Goal: Information Seeking & Learning: Find specific page/section

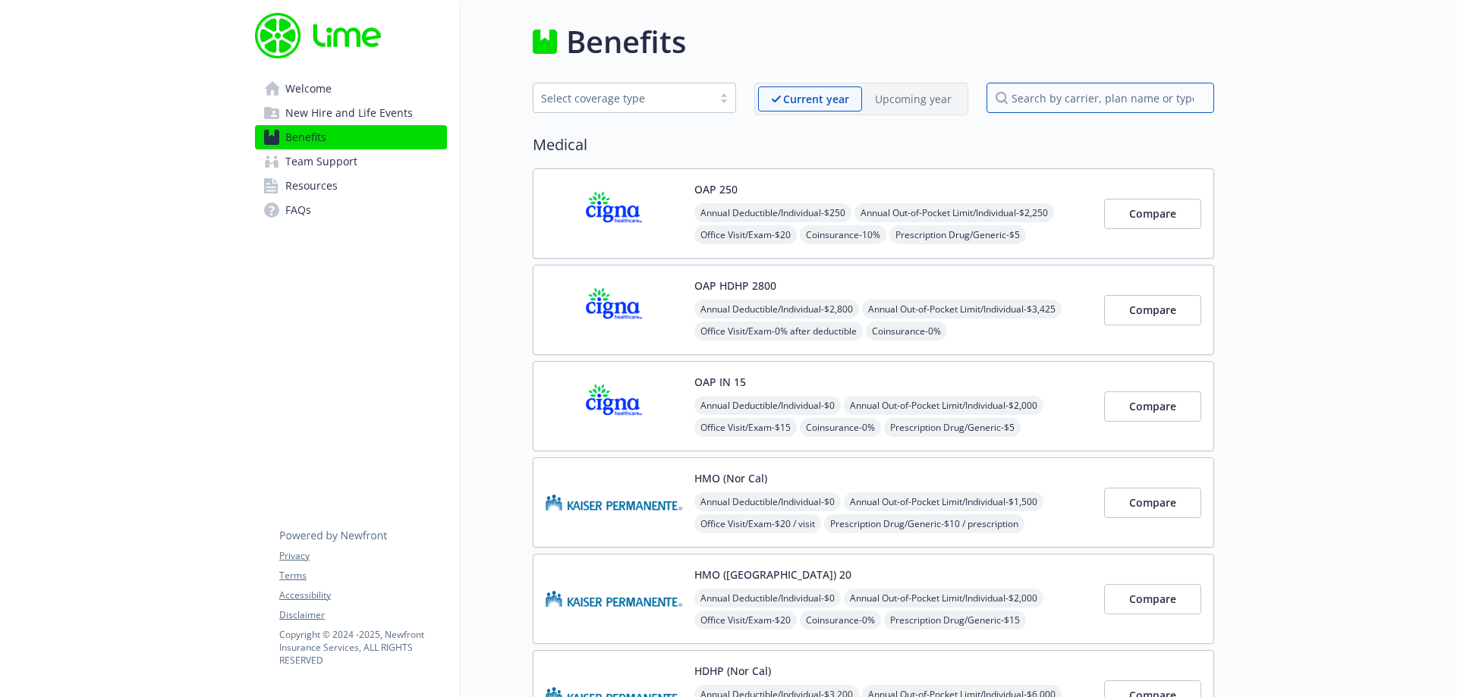
click at [1140, 107] on input "search by carrier, plan name or type" at bounding box center [1101, 98] width 228 height 30
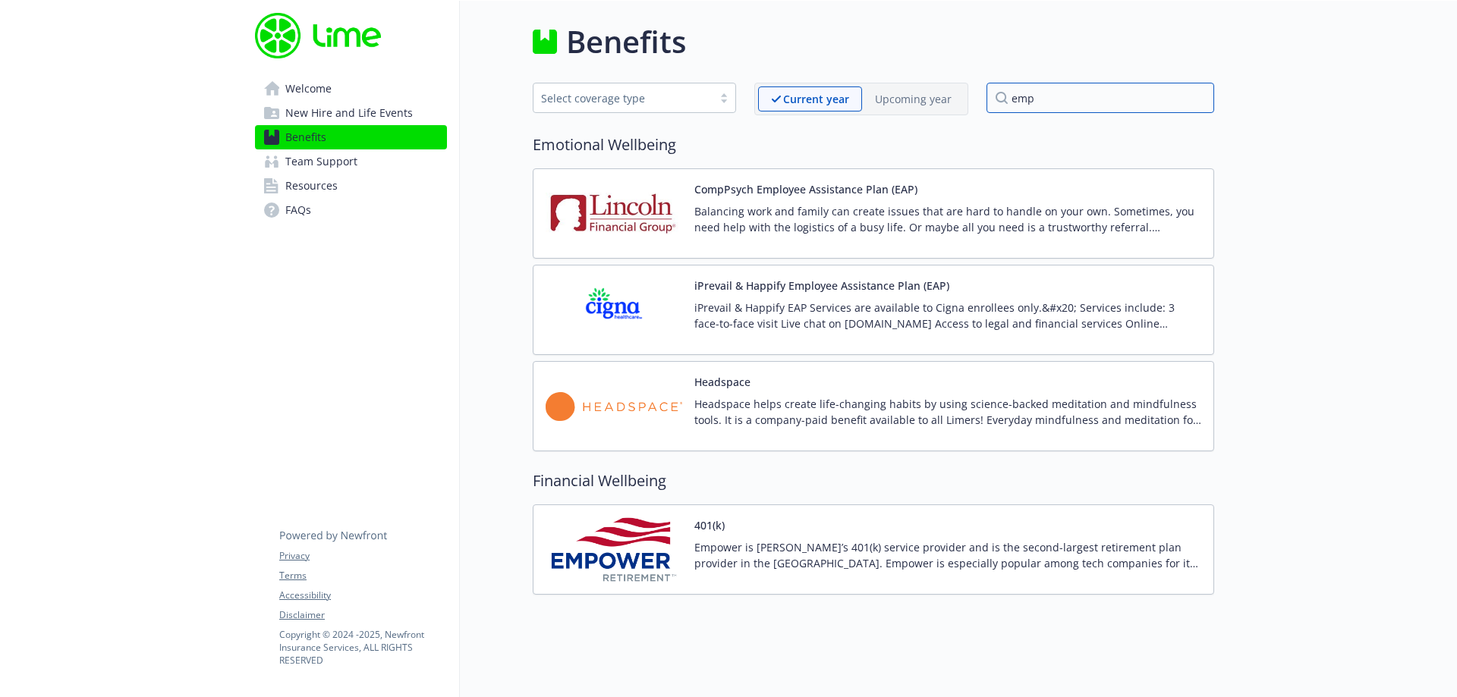
type input "emp"
click at [600, 589] on div "401(k) Empower is Lime’s 401(k) service provider and is the second-largest reti…" at bounding box center [874, 550] width 682 height 90
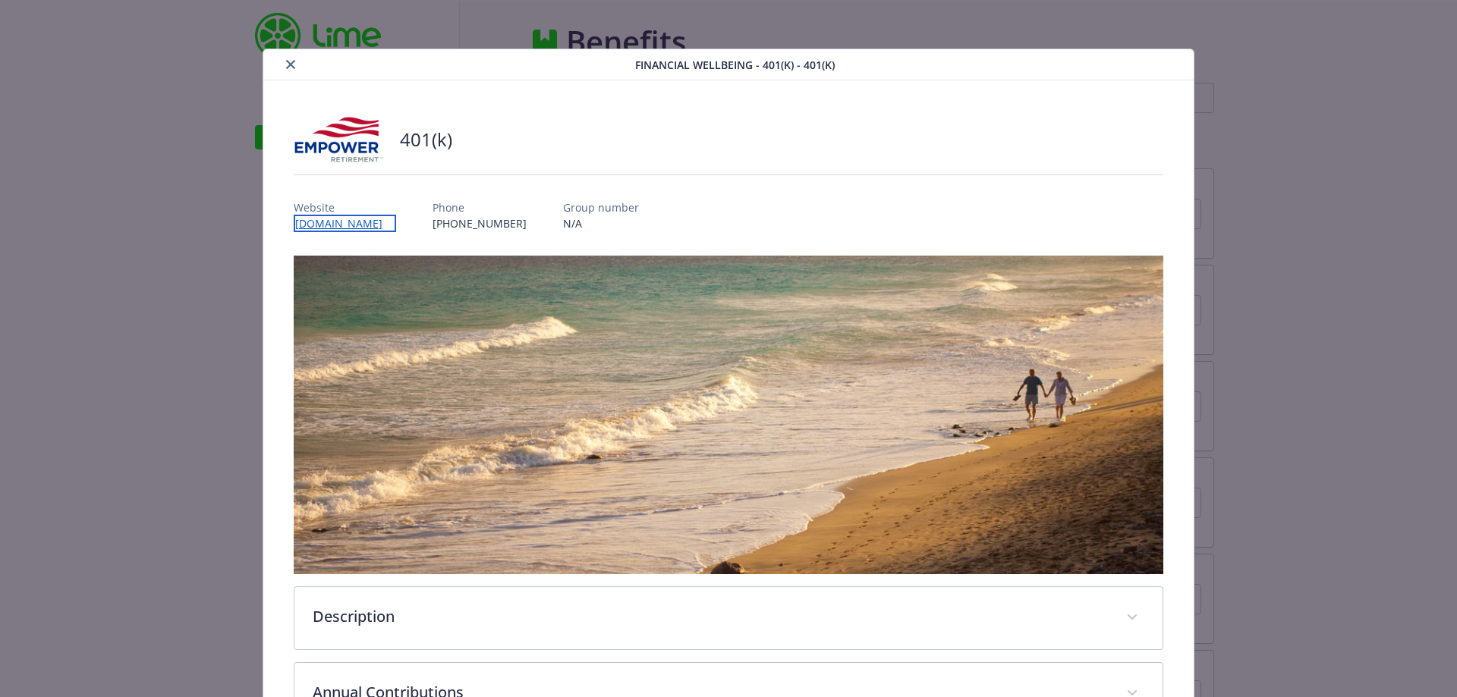
click at [396, 225] on link "[DOMAIN_NAME]" at bounding box center [345, 223] width 102 height 17
drag, startPoint x: 288, startPoint y: 59, endPoint x: 291, endPoint y: 83, distance: 24.5
click at [288, 61] on button "close" at bounding box center [291, 64] width 18 height 18
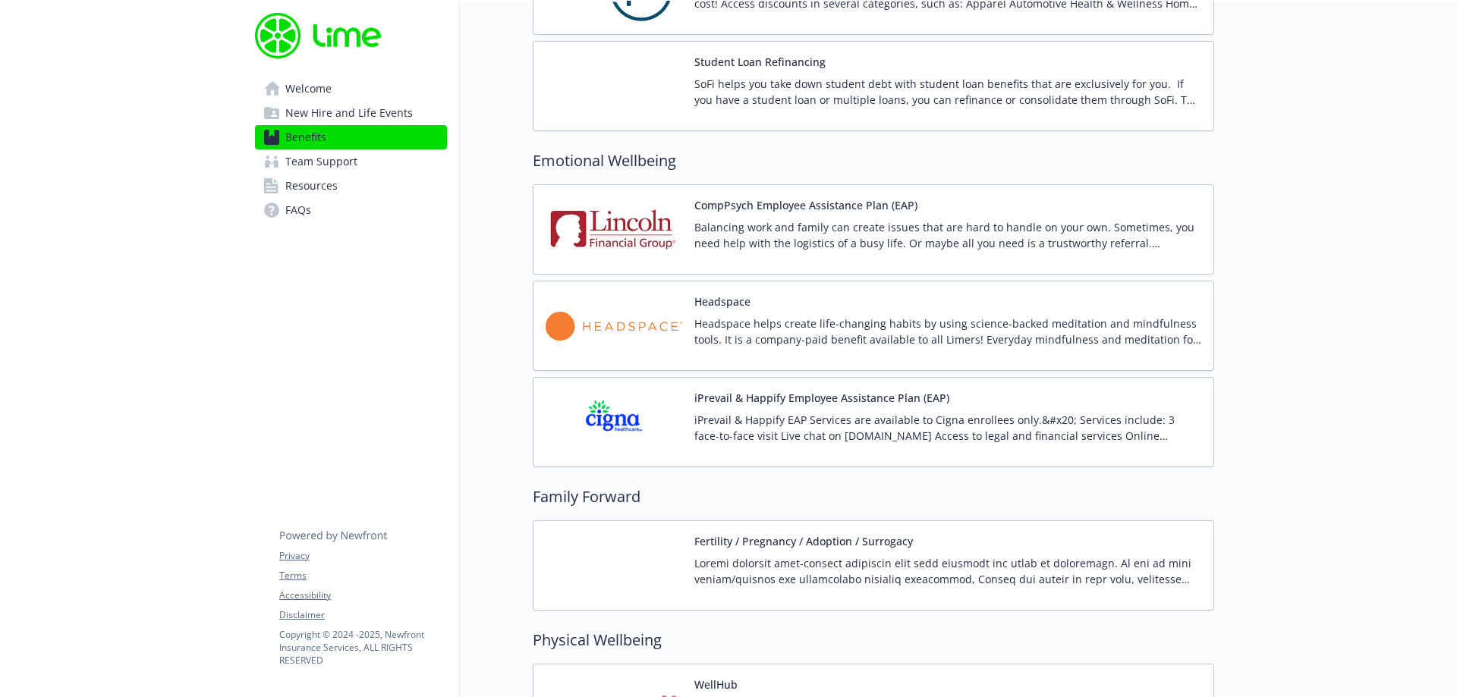
scroll to position [2808, 0]
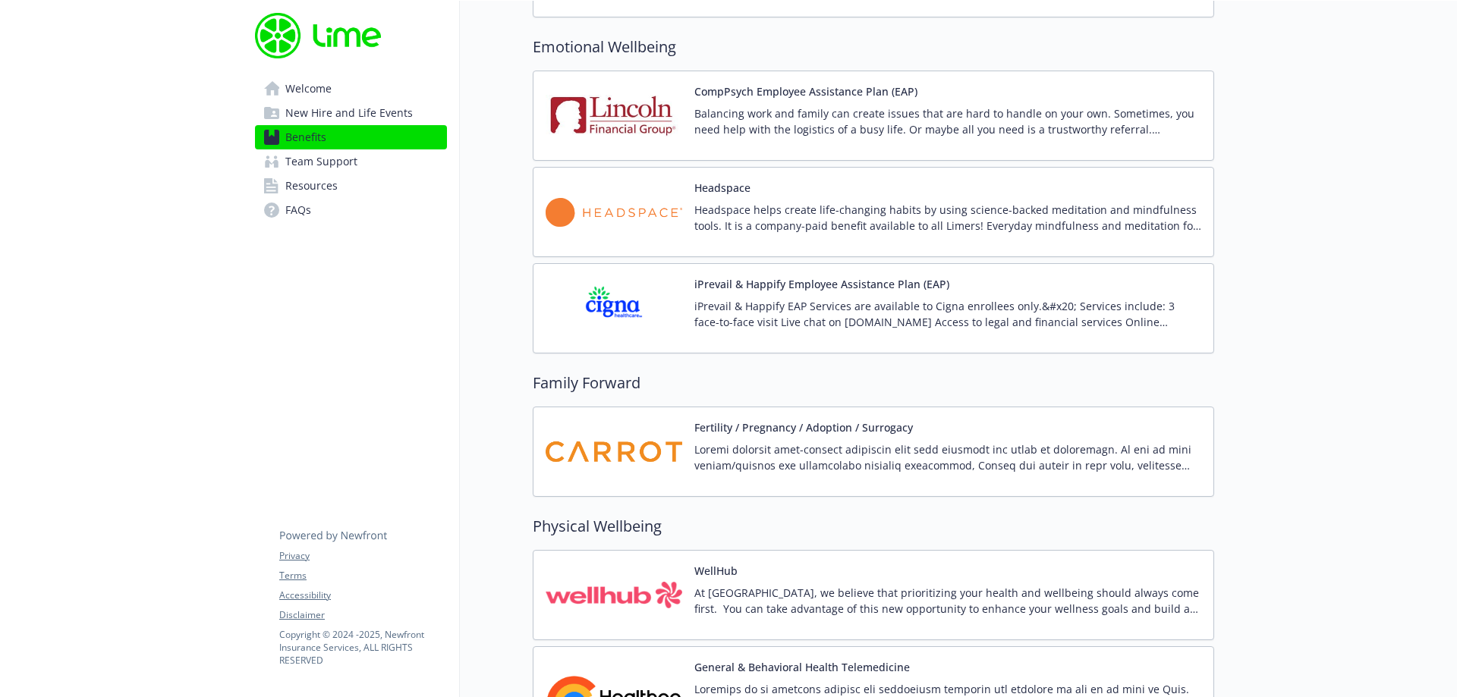
click at [760, 481] on div at bounding box center [947, 463] width 507 height 42
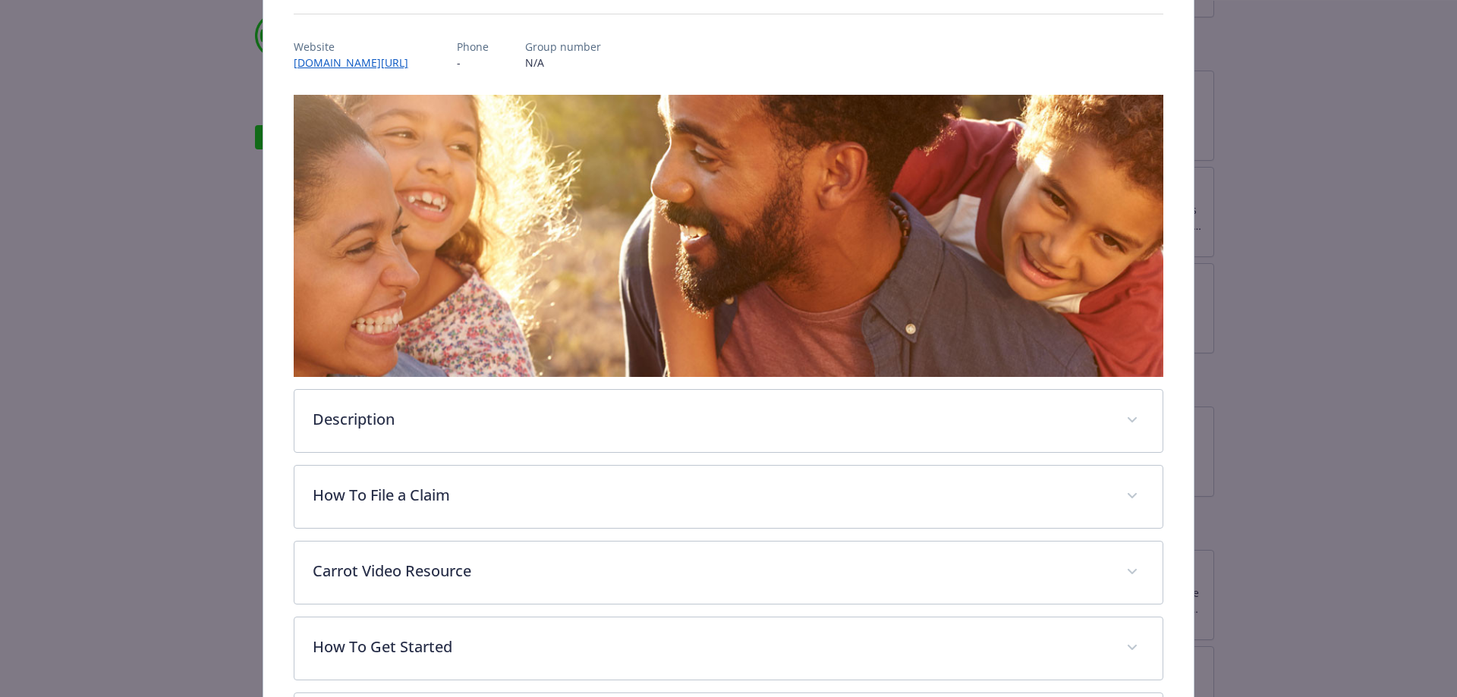
scroll to position [197, 0]
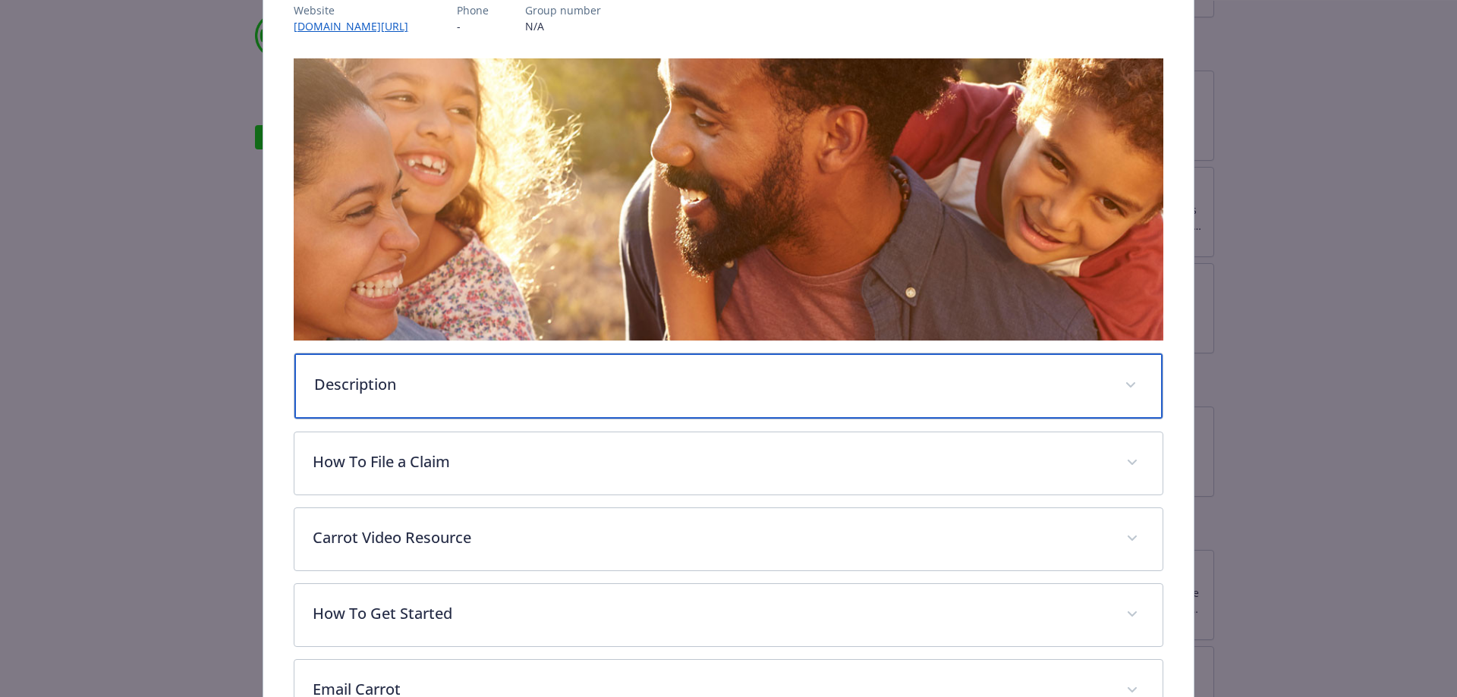
click at [495, 368] on div "Description" at bounding box center [728, 386] width 869 height 65
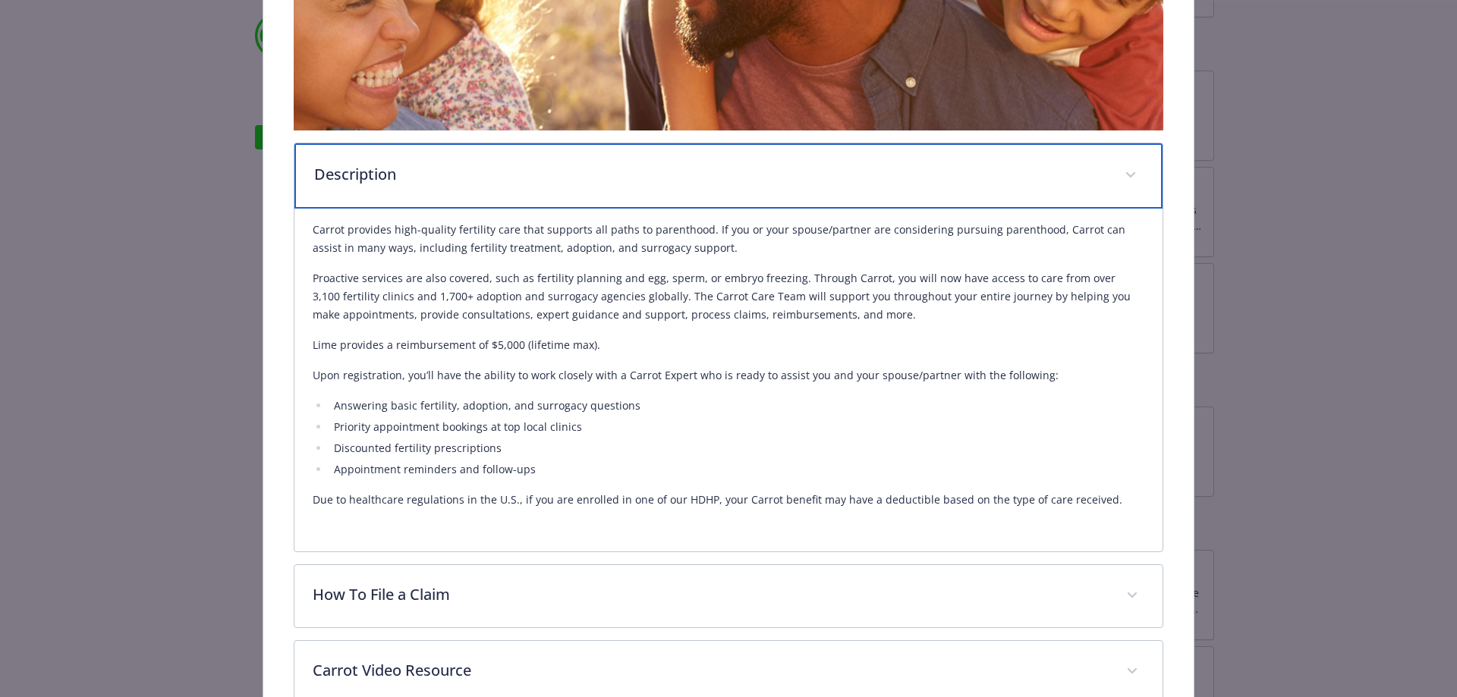
scroll to position [425, 0]
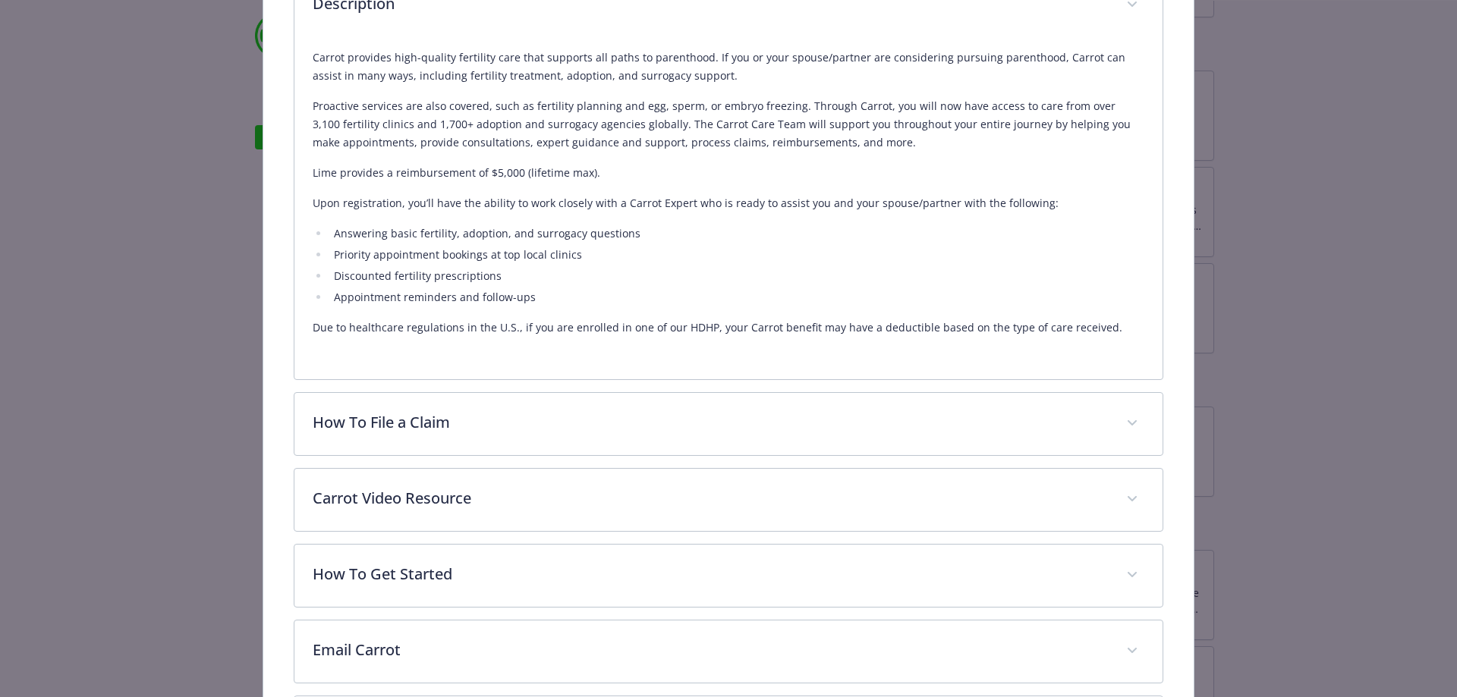
click at [492, 456] on div "Description Carrot provides high-quality fertility care that supports all paths…" at bounding box center [729, 219] width 870 height 1081
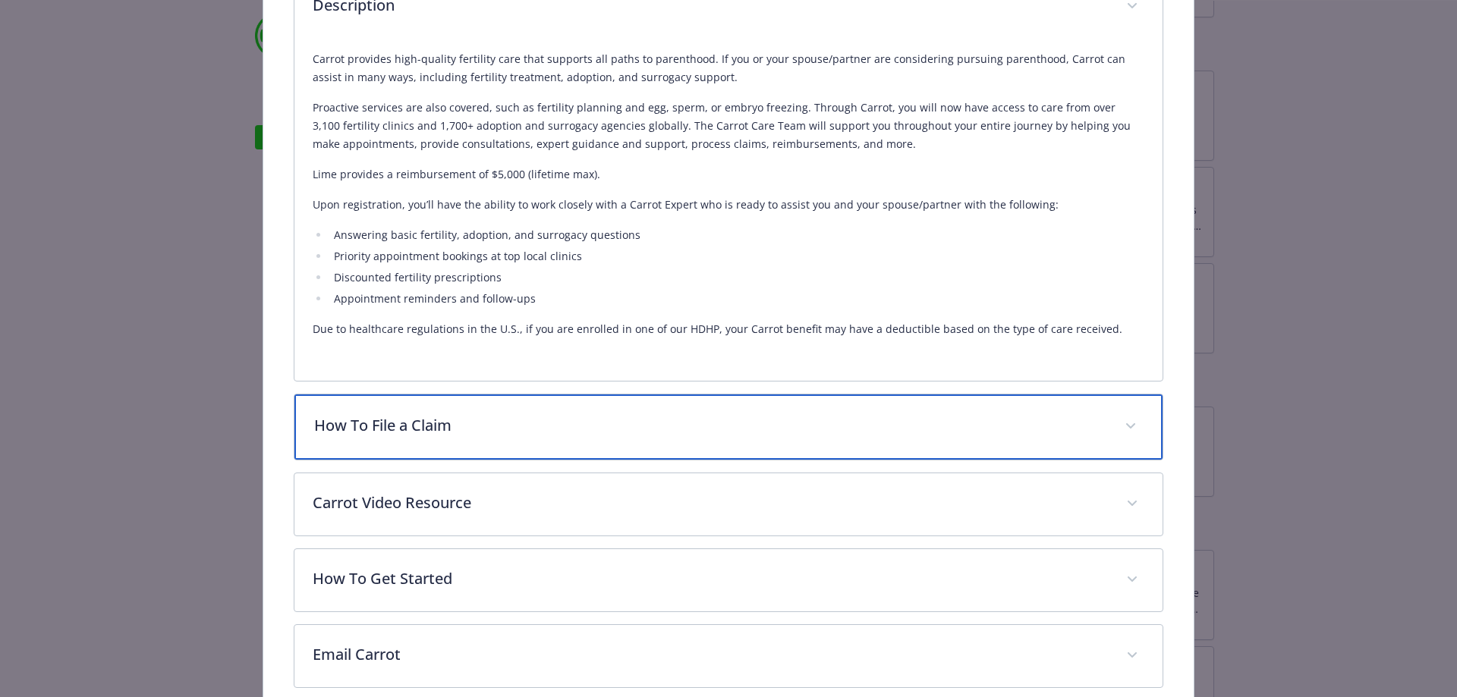
click at [1130, 427] on span "details for plan Family Forward - Fertility / Pregnancy / Adoption / Surrogacy …" at bounding box center [1131, 426] width 24 height 24
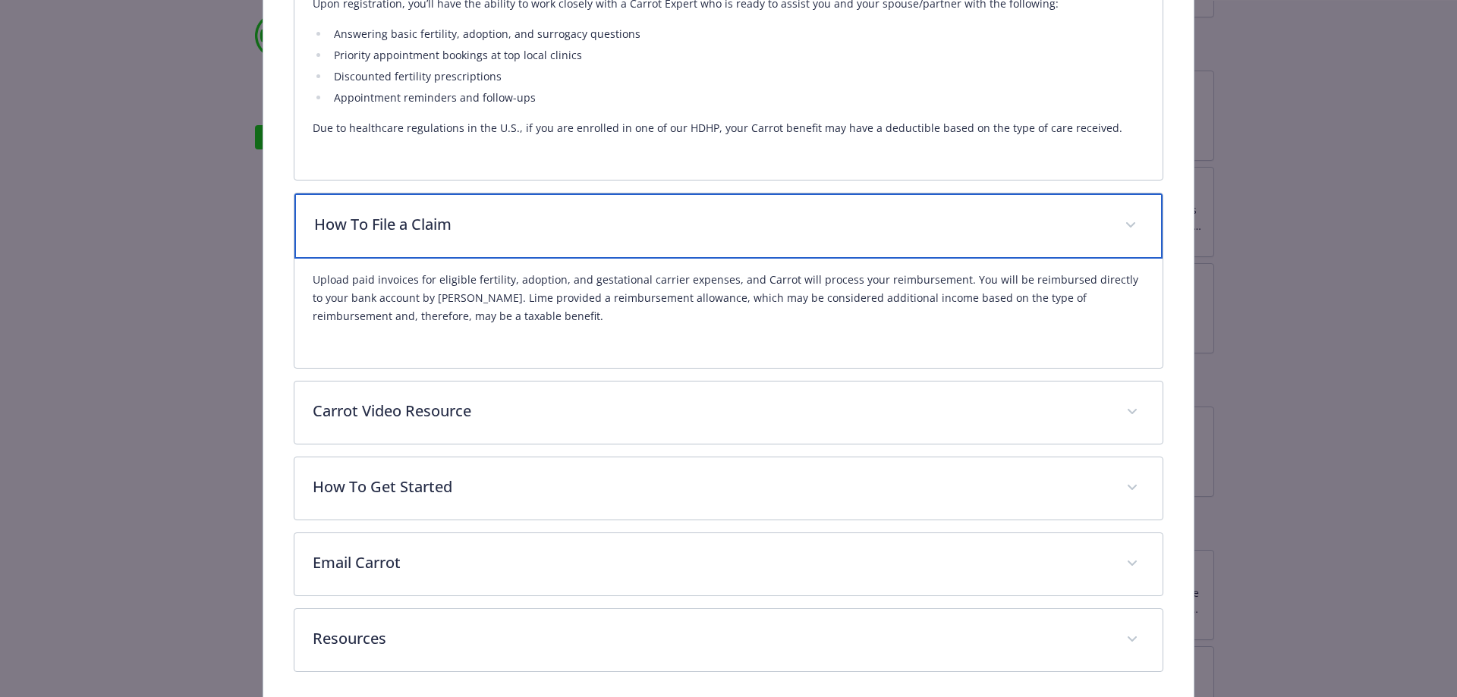
scroll to position [803, 0]
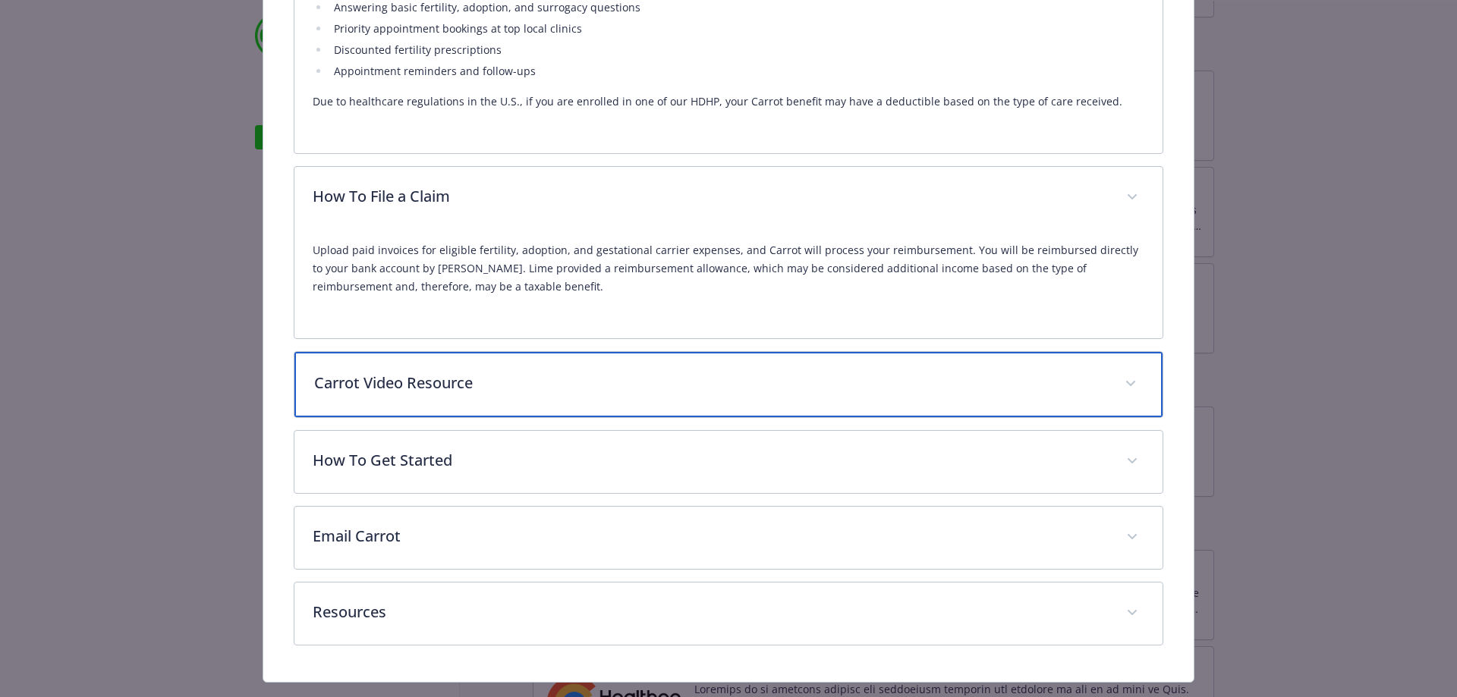
click at [540, 386] on p "Carrot Video Resource" at bounding box center [710, 383] width 793 height 23
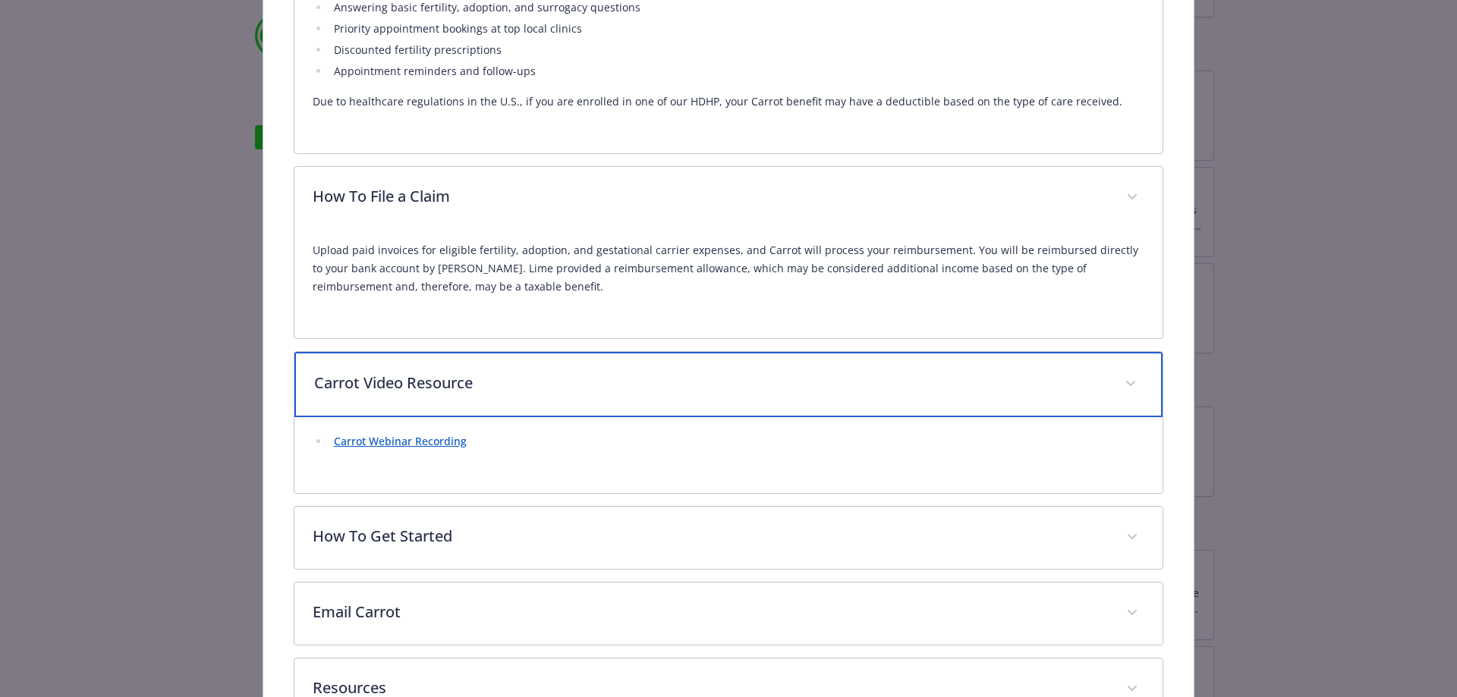
scroll to position [879, 0]
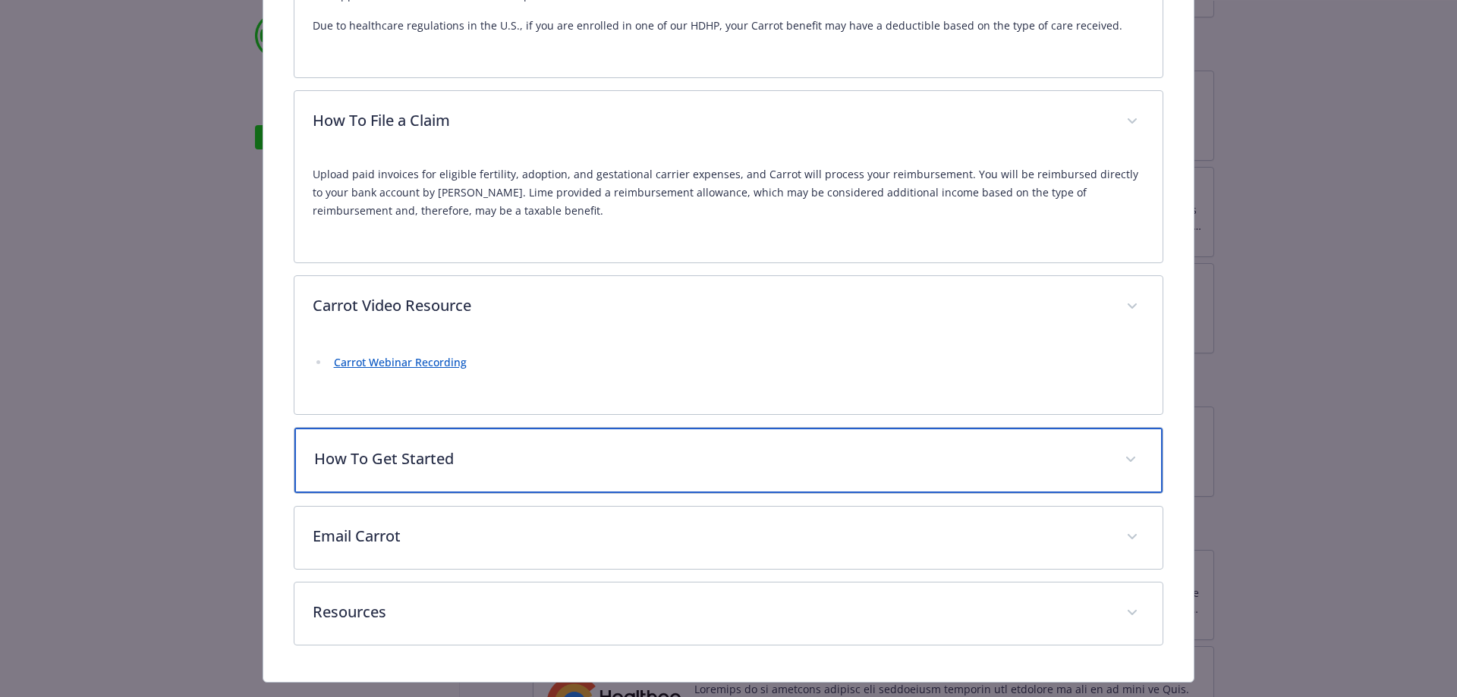
click at [513, 465] on p "How To Get Started" at bounding box center [710, 459] width 793 height 23
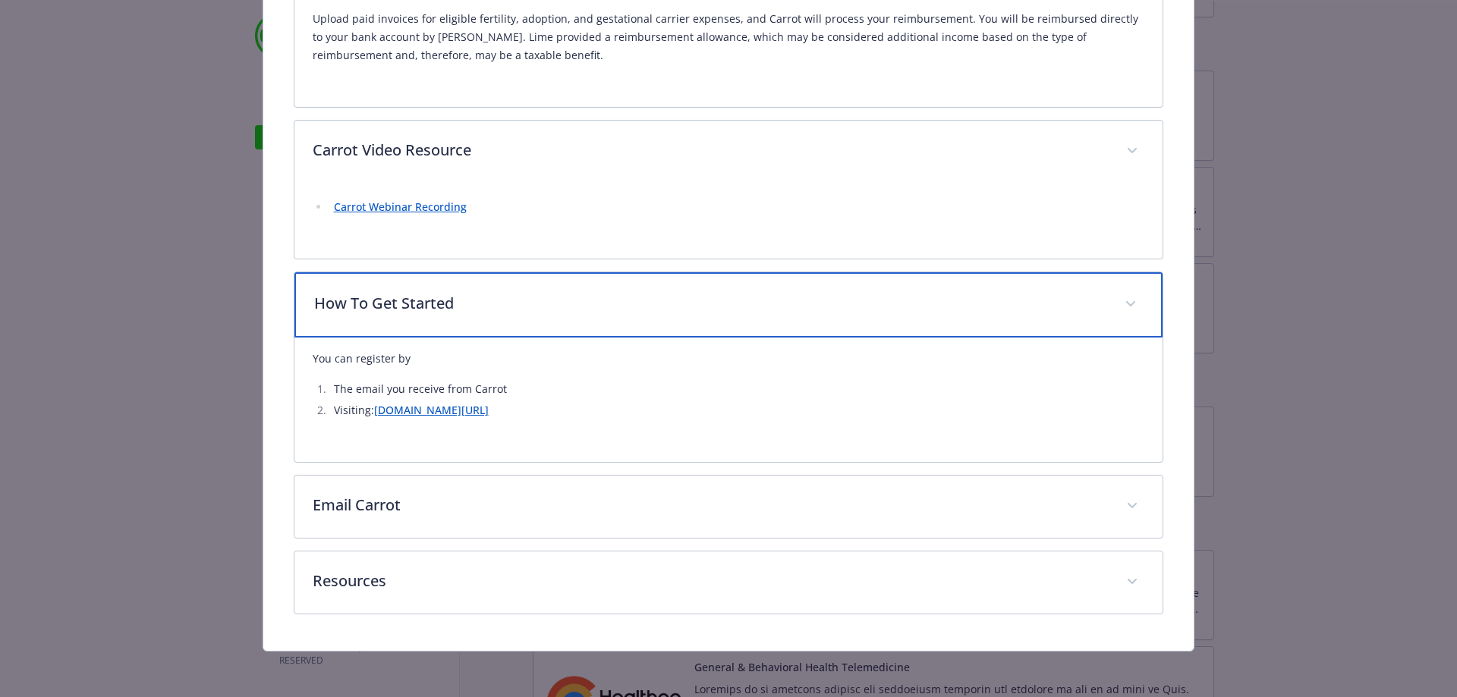
scroll to position [1035, 0]
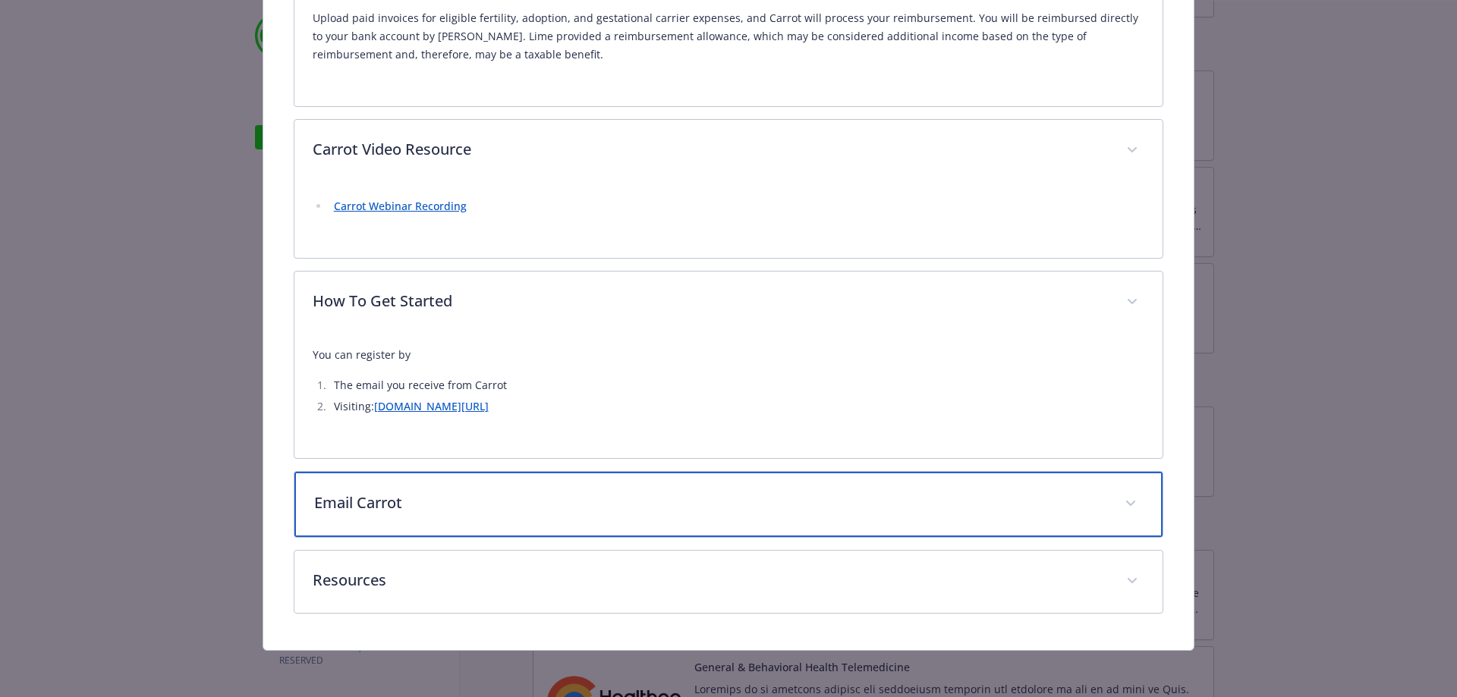
click at [475, 506] on p "Email Carrot" at bounding box center [710, 503] width 793 height 23
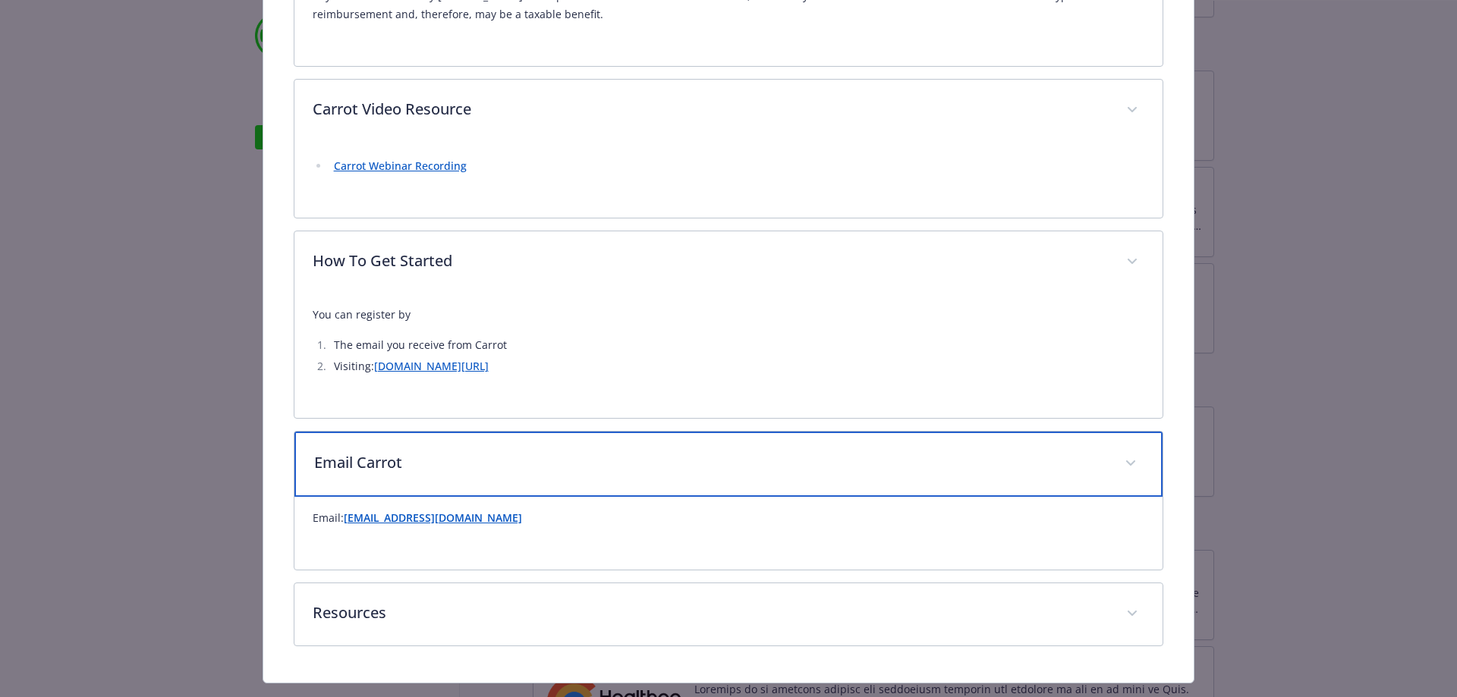
scroll to position [1108, 0]
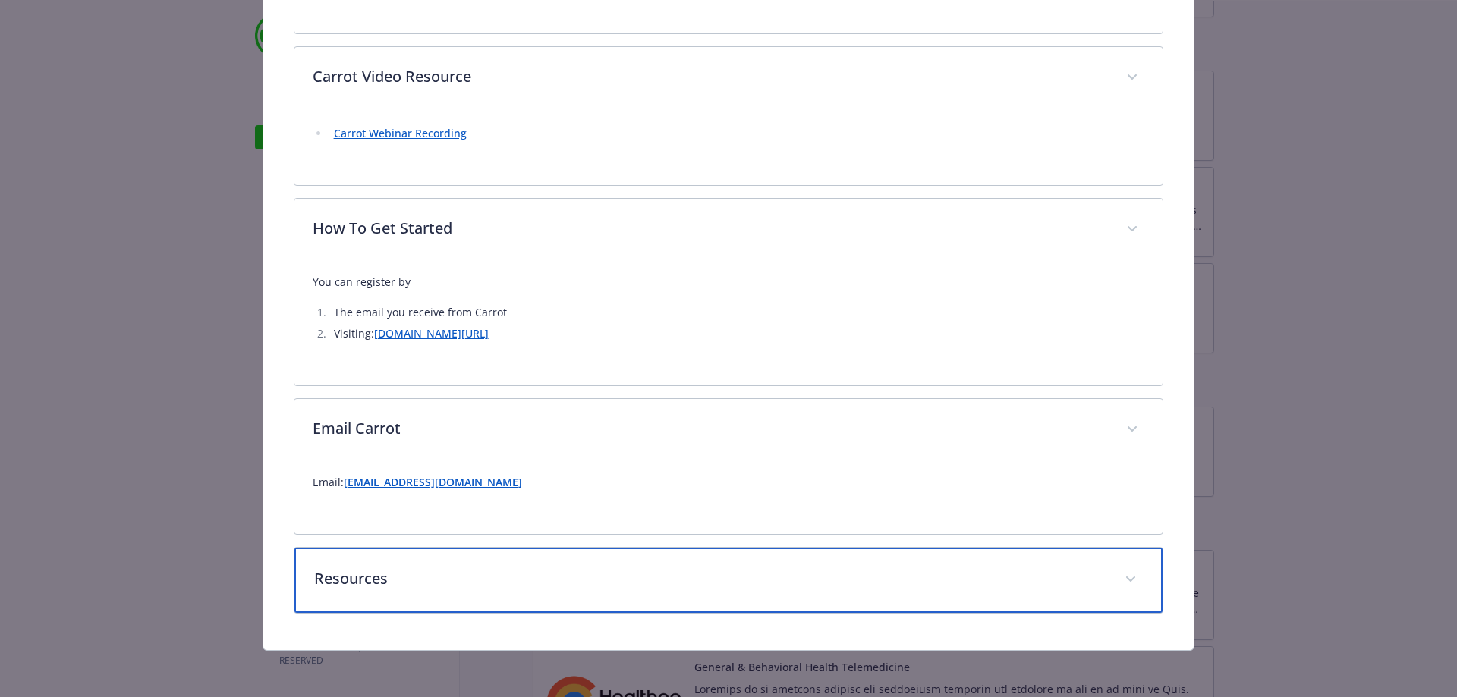
click at [489, 573] on p "Resources" at bounding box center [710, 579] width 793 height 23
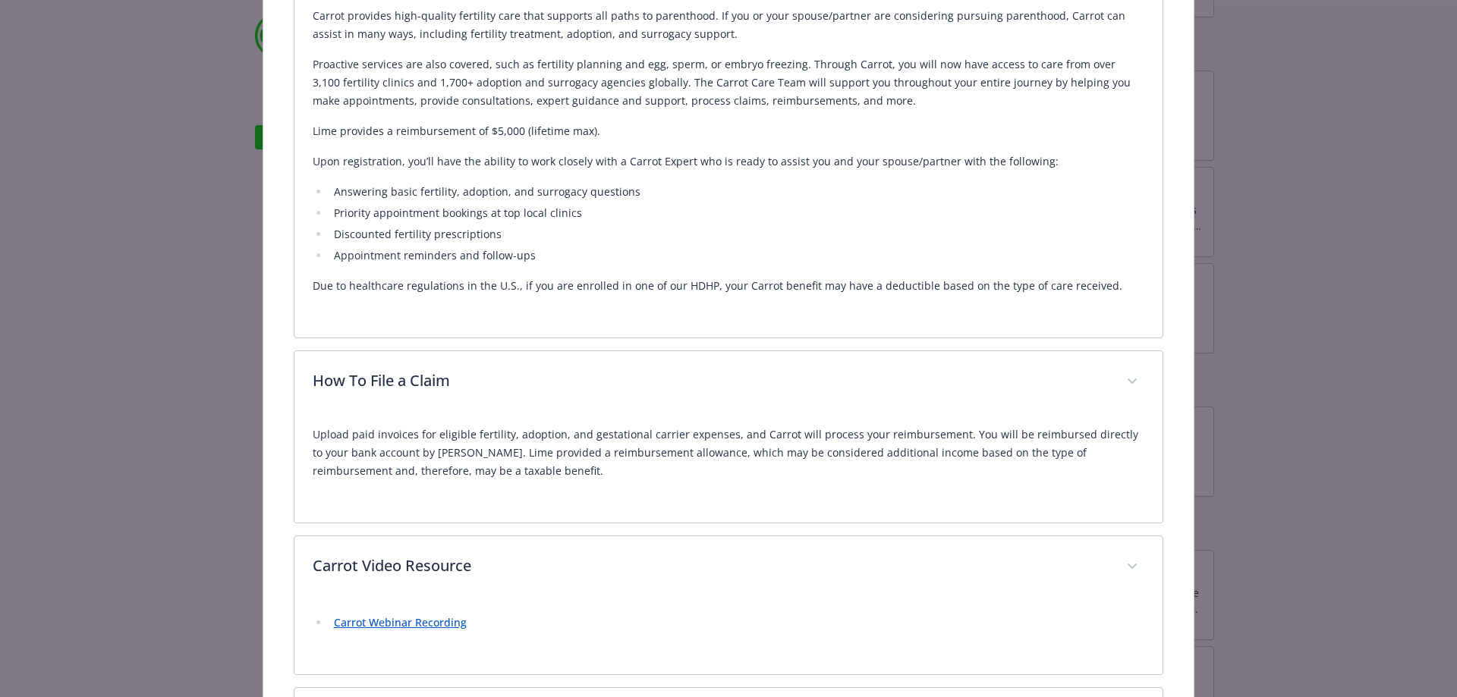
scroll to position [501, 0]
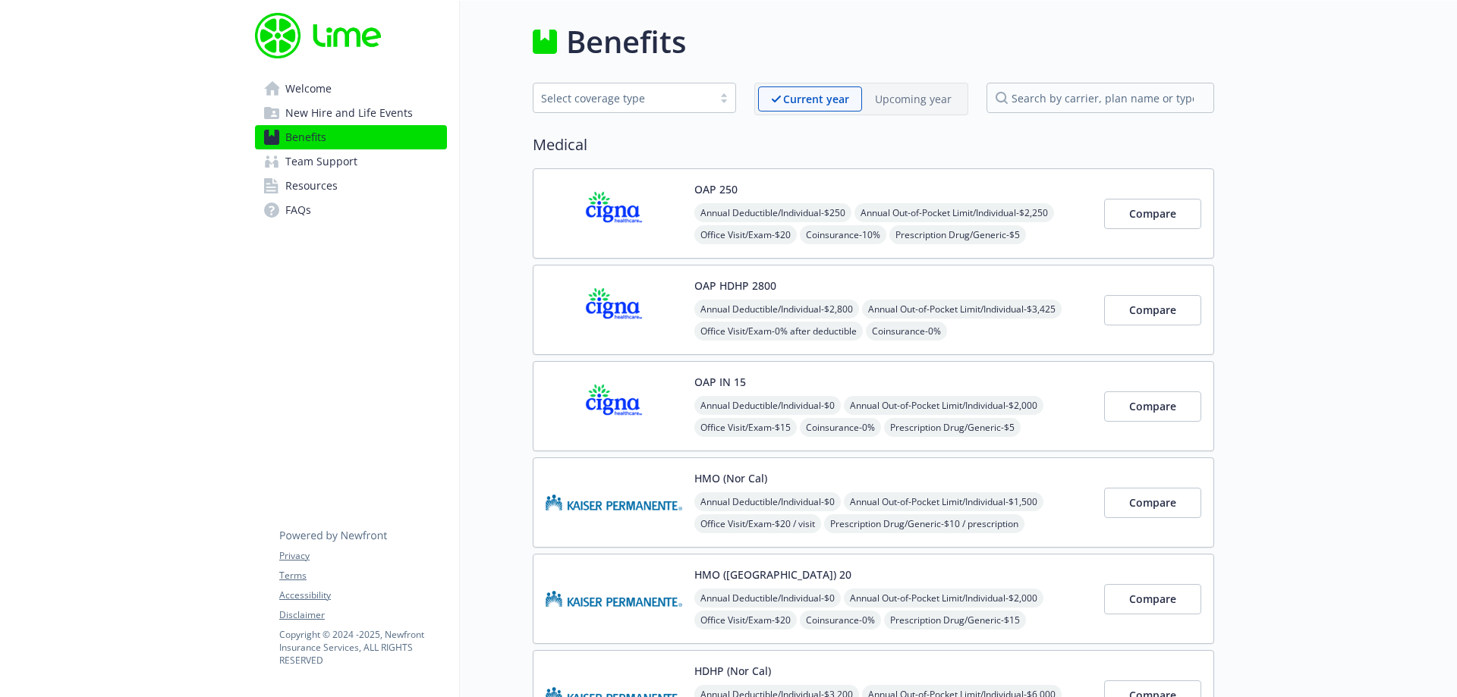
click at [927, 101] on p "Upcoming year" at bounding box center [913, 99] width 77 height 16
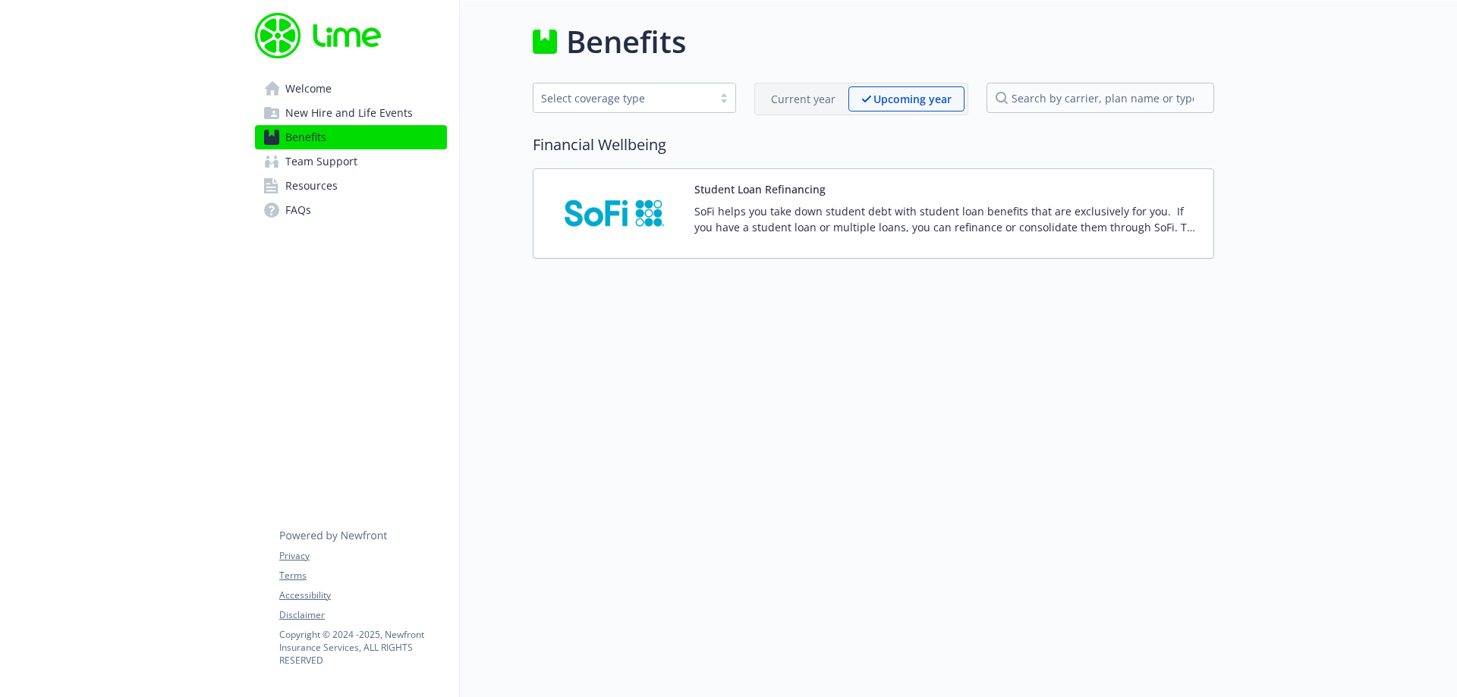
click at [798, 94] on p "Current year" at bounding box center [803, 99] width 65 height 16
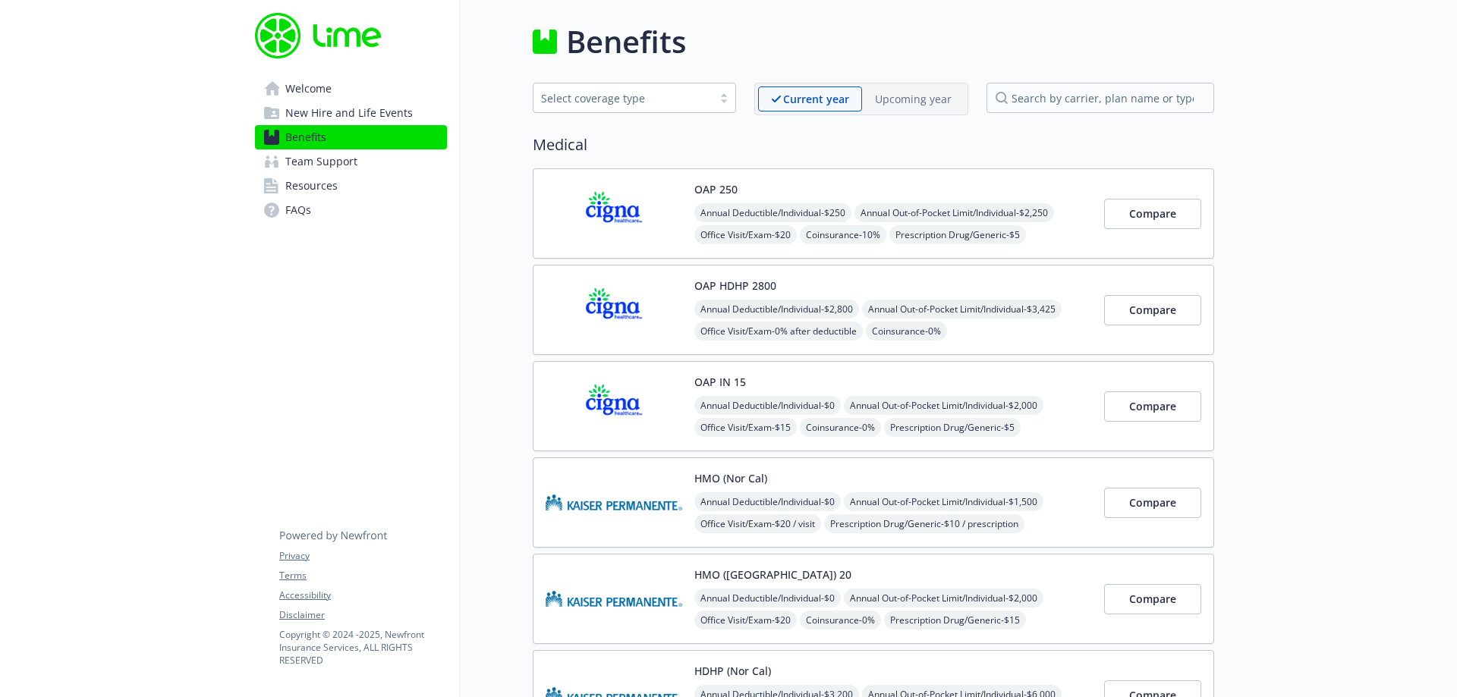
click at [322, 82] on span "Welcome" at bounding box center [308, 89] width 46 height 24
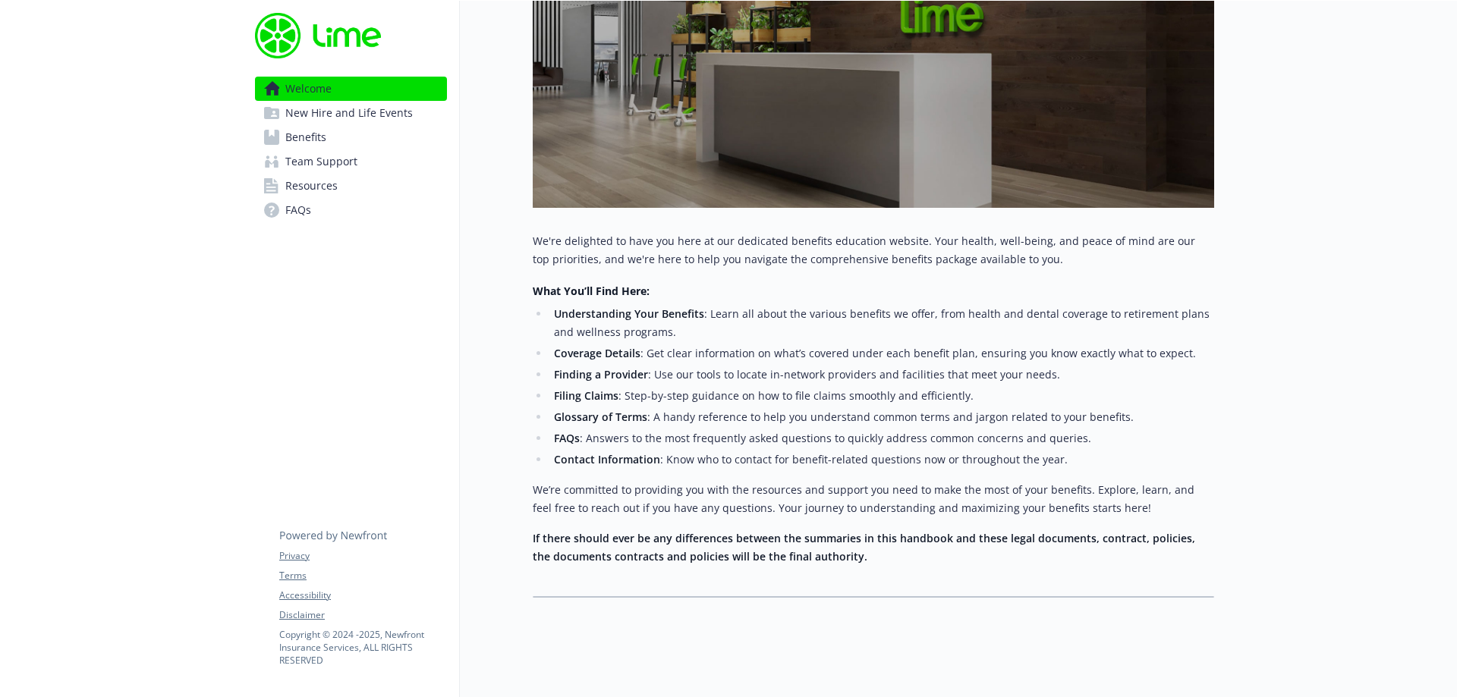
scroll to position [364, 0]
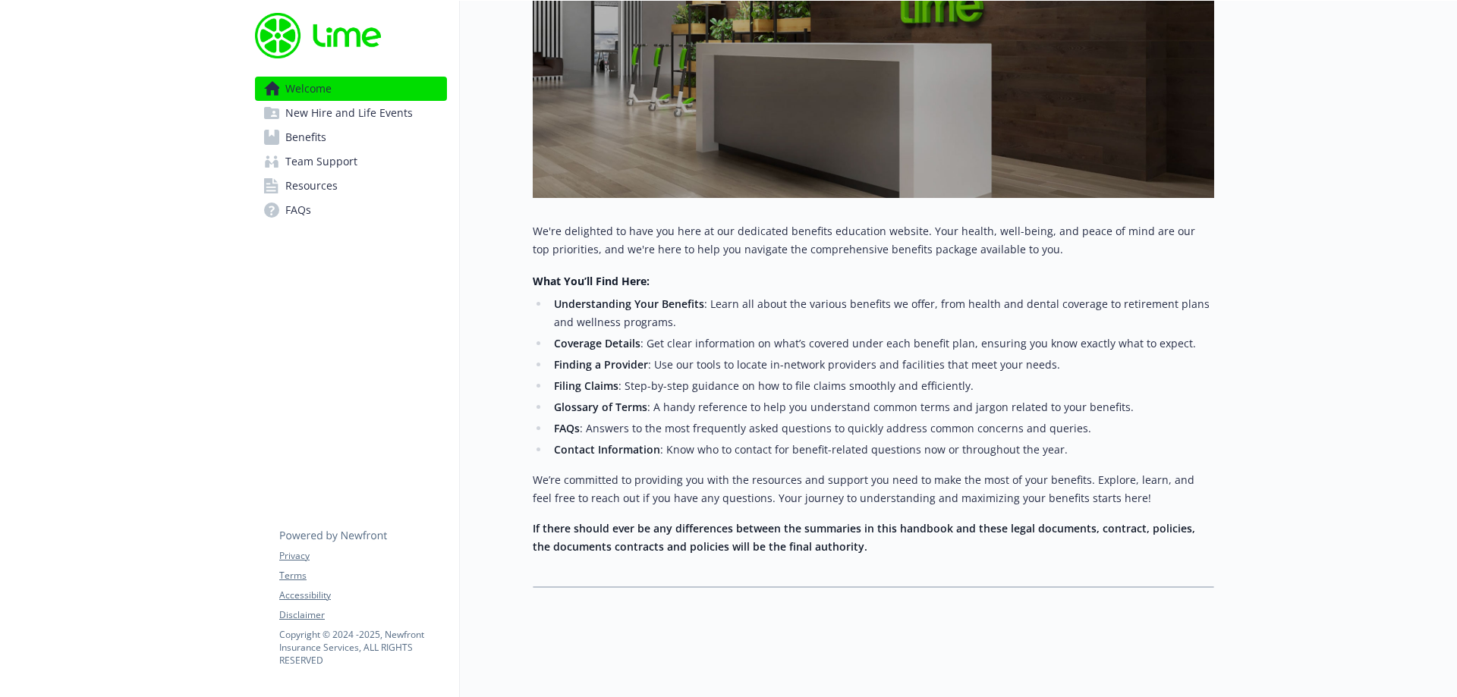
click at [322, 195] on span "Resources" at bounding box center [311, 186] width 52 height 24
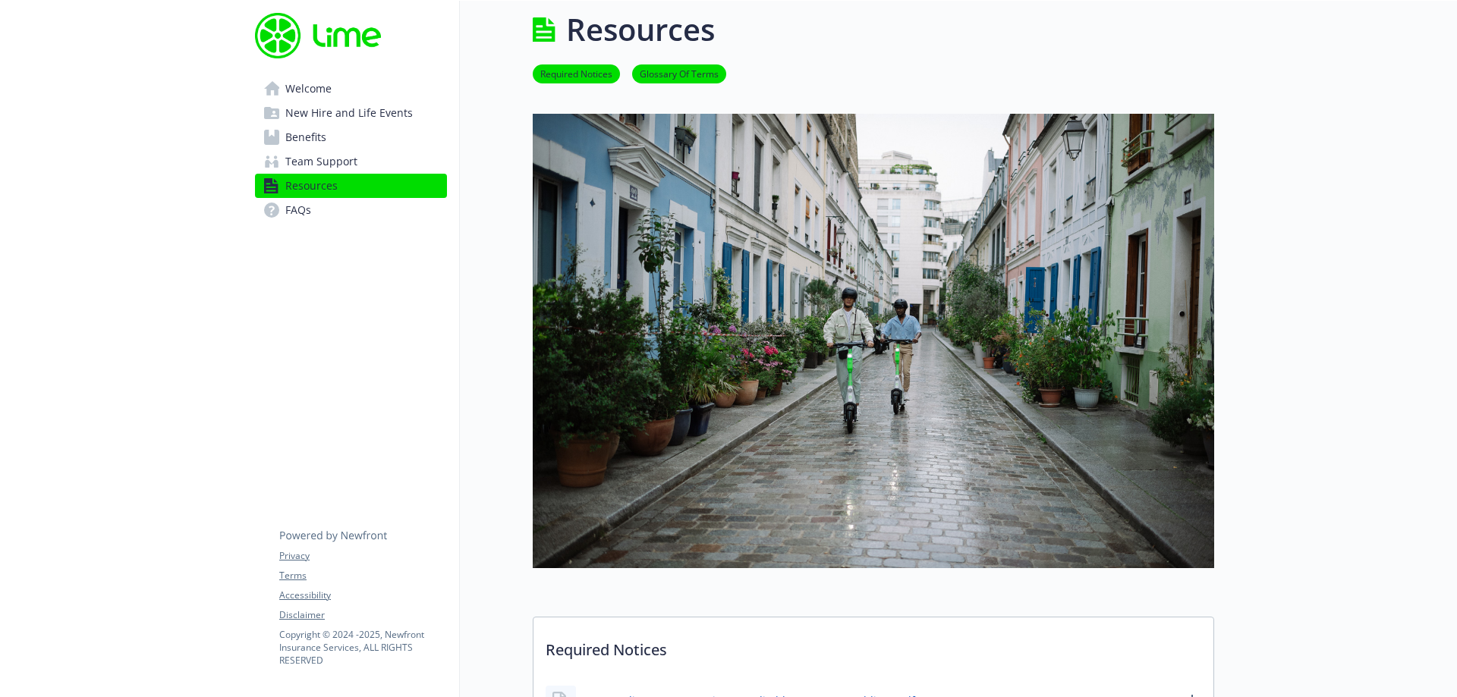
scroll to position [364, 0]
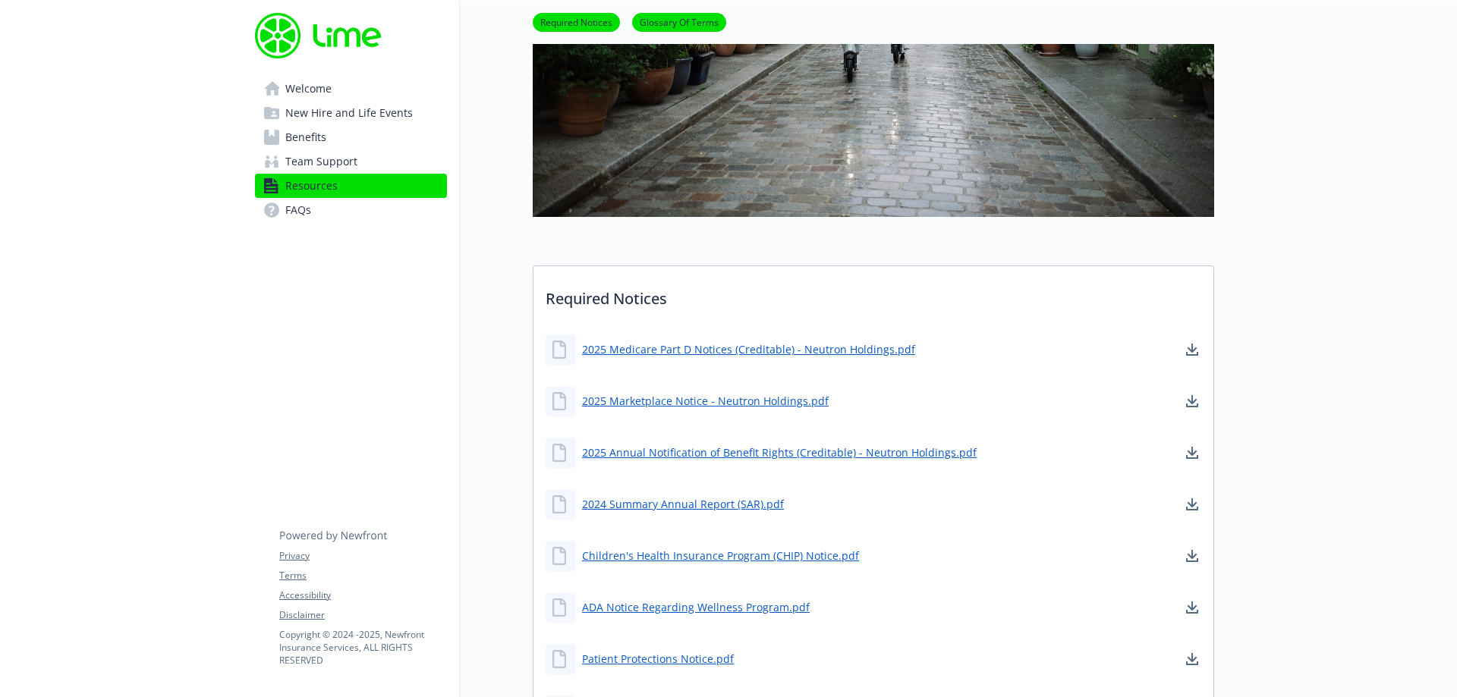
click at [337, 144] on link "Benefits" at bounding box center [351, 137] width 192 height 24
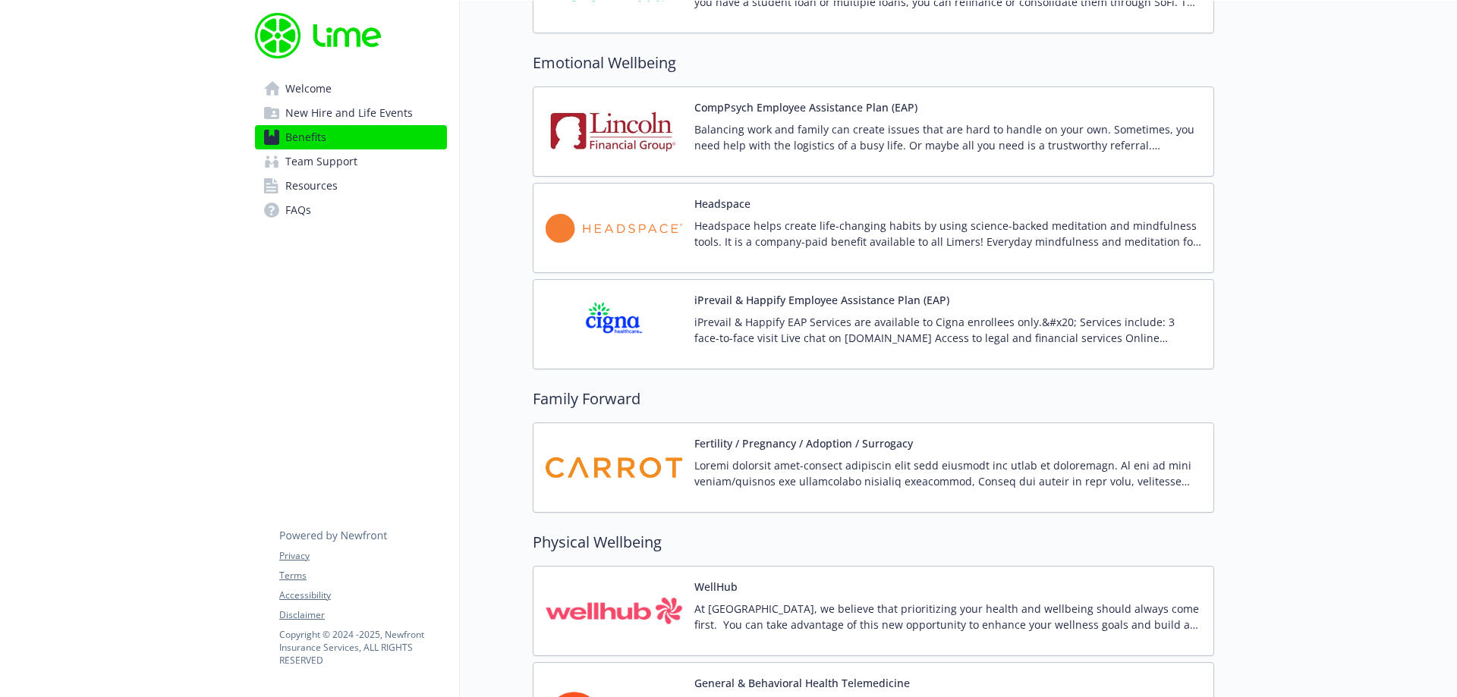
scroll to position [2944, 0]
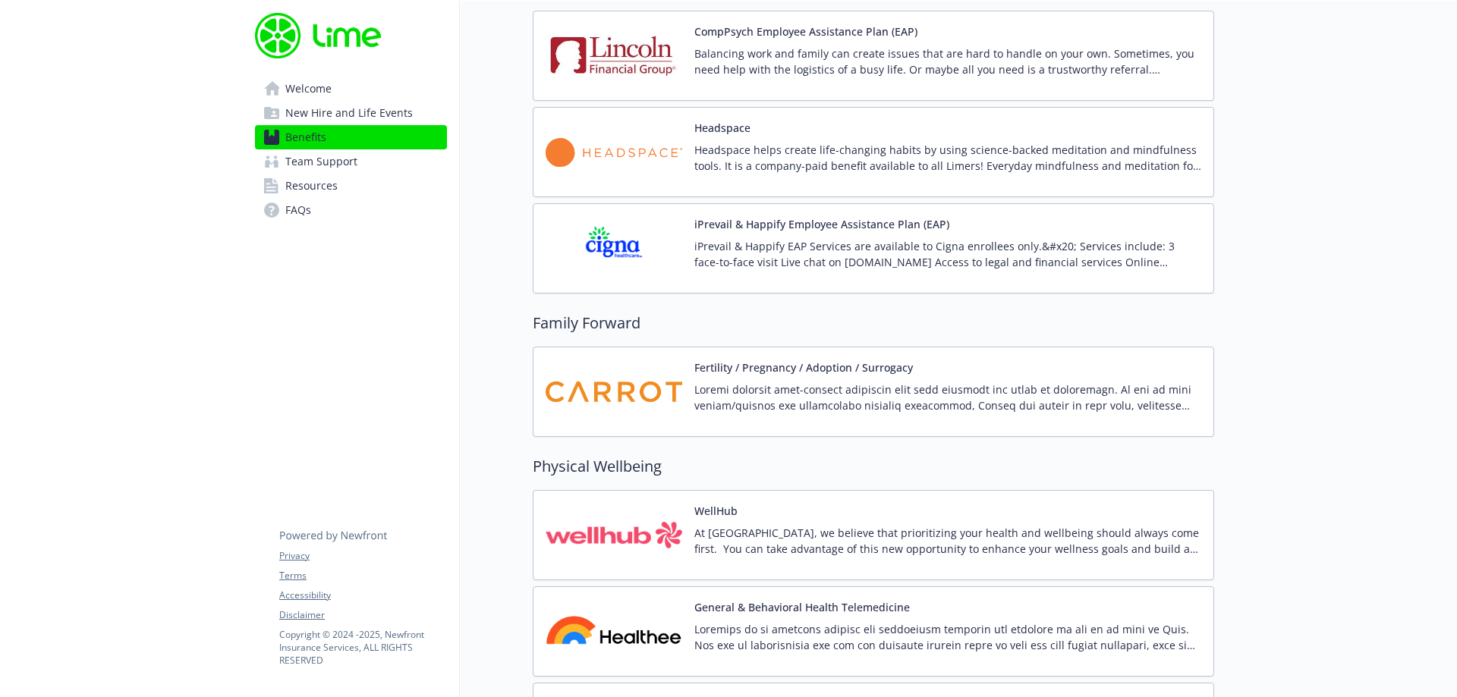
click at [644, 400] on img at bounding box center [614, 392] width 137 height 65
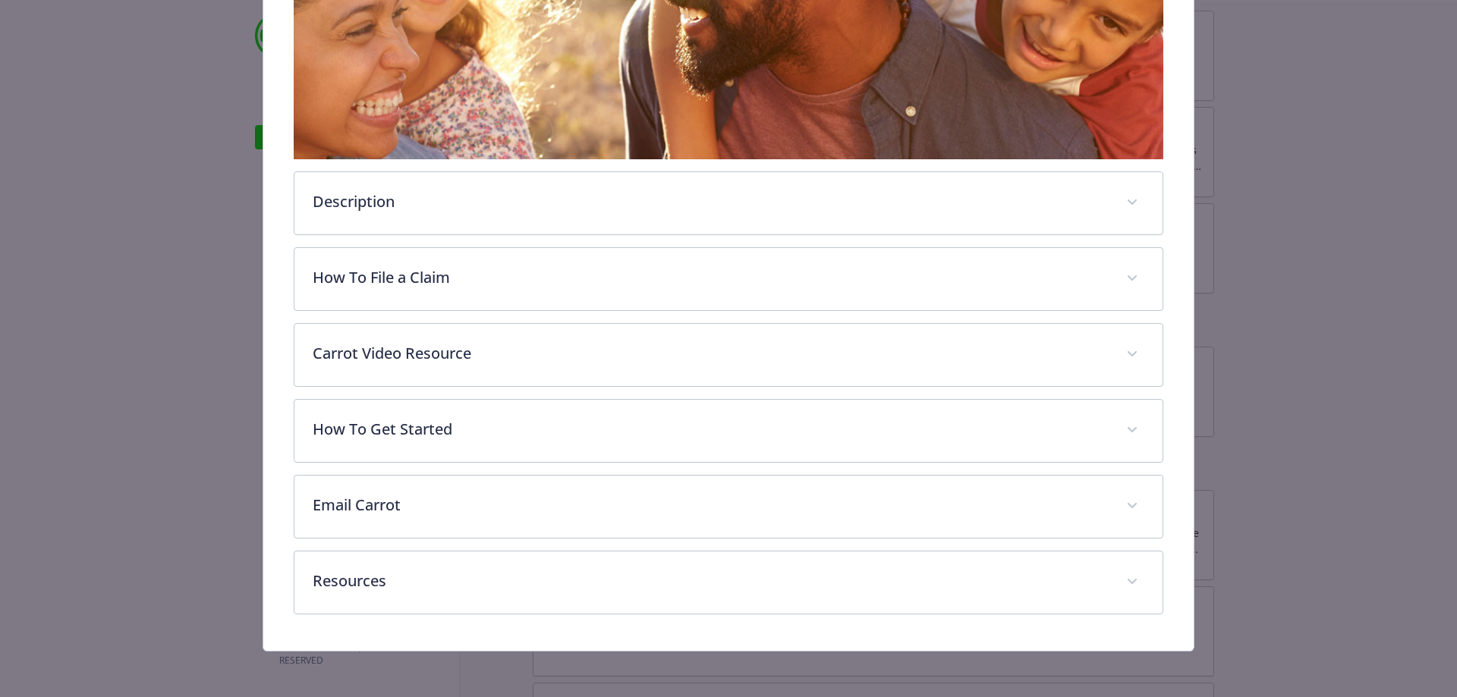
scroll to position [379, 0]
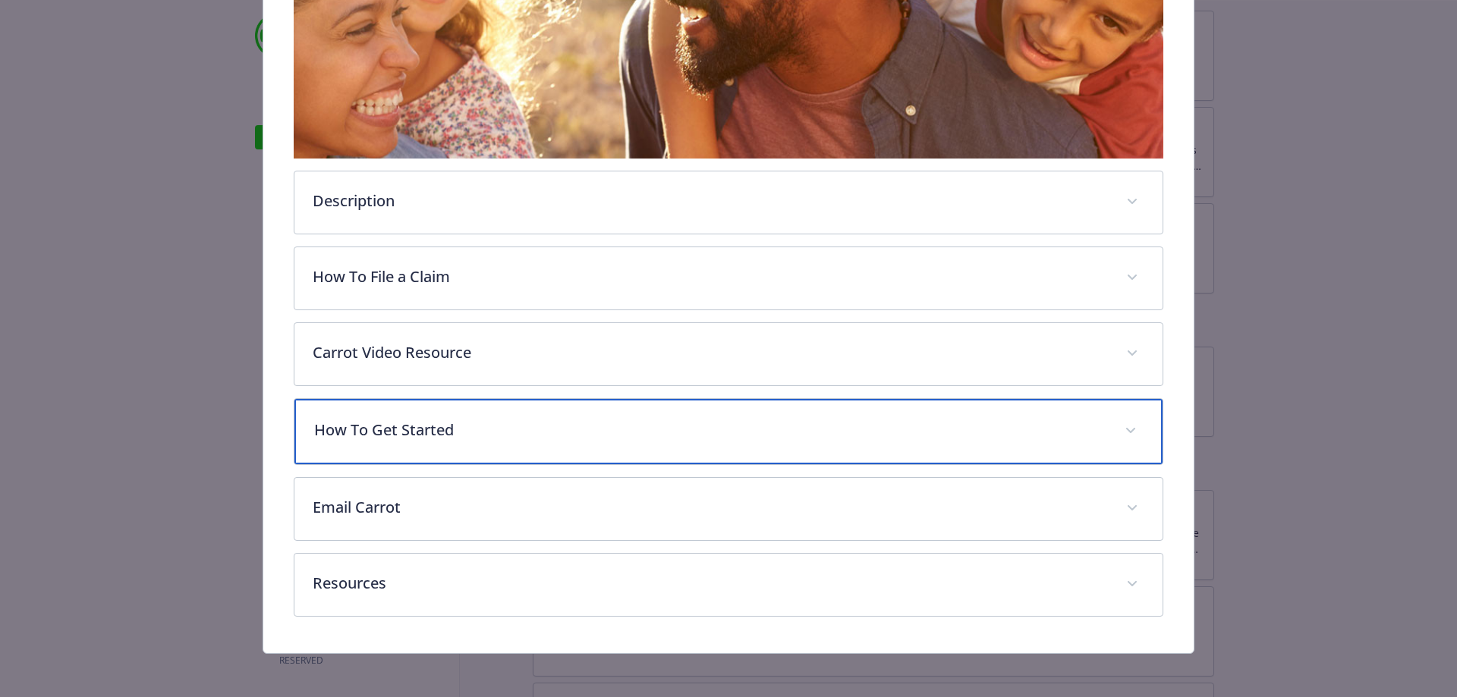
click at [479, 420] on p "How To Get Started" at bounding box center [710, 430] width 793 height 23
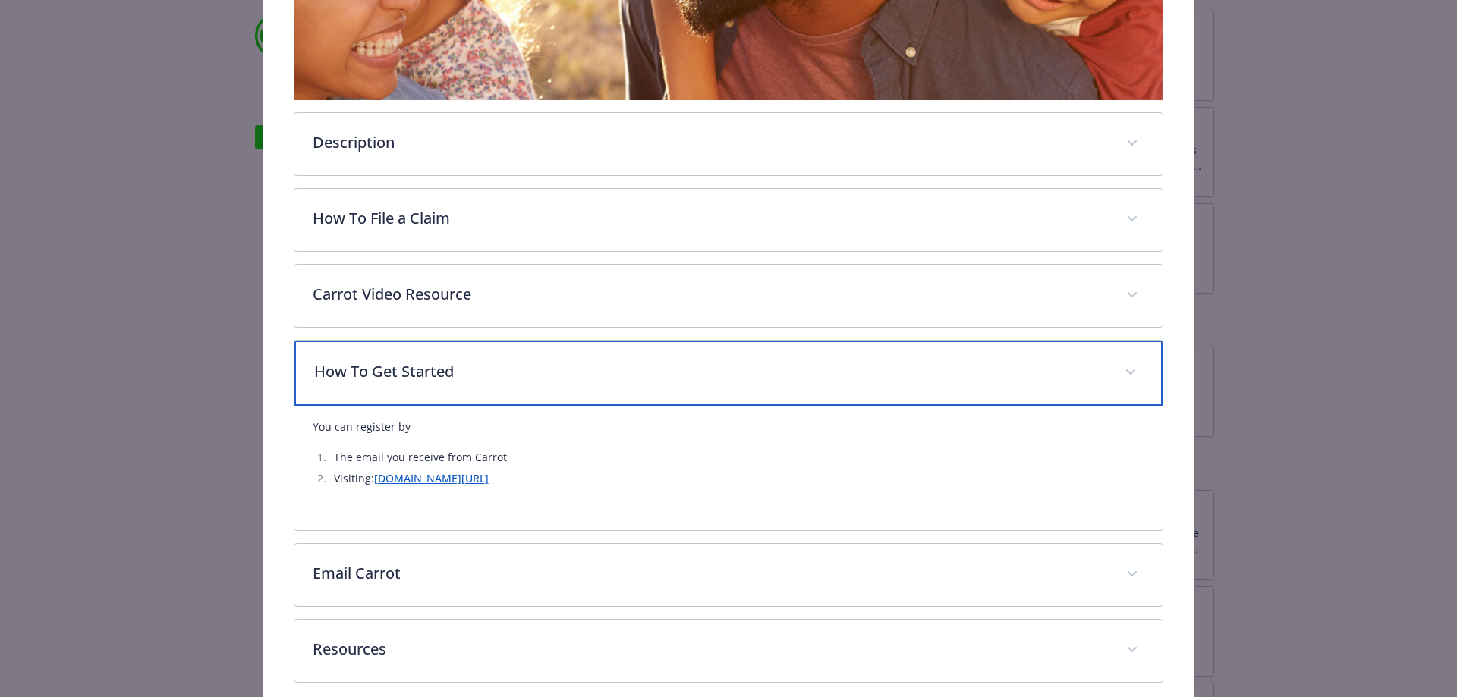
scroll to position [455, 0]
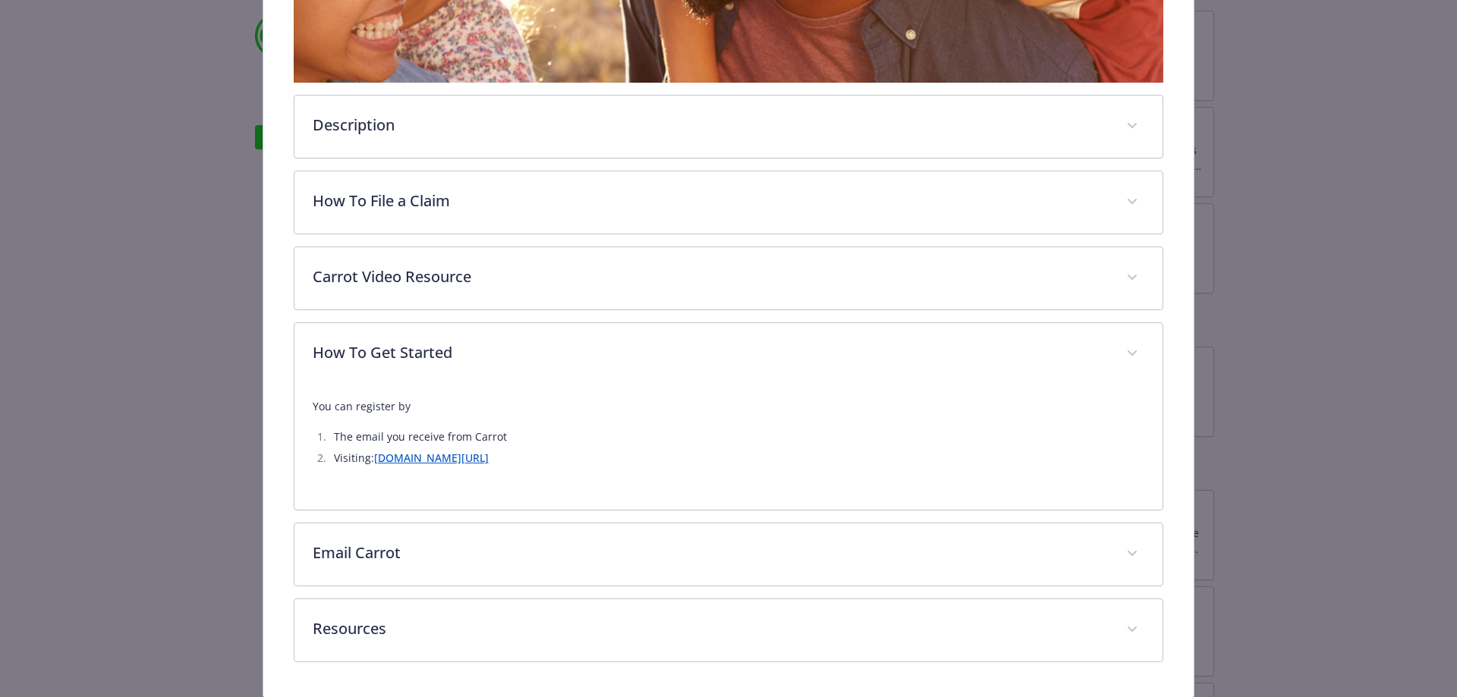
click at [449, 466] on div "You can register by The email you receive from Carrot Visiting: [DOMAIN_NAME][U…" at bounding box center [729, 439] width 833 height 106
click at [449, 455] on link "[DOMAIN_NAME][URL]" at bounding box center [431, 458] width 115 height 14
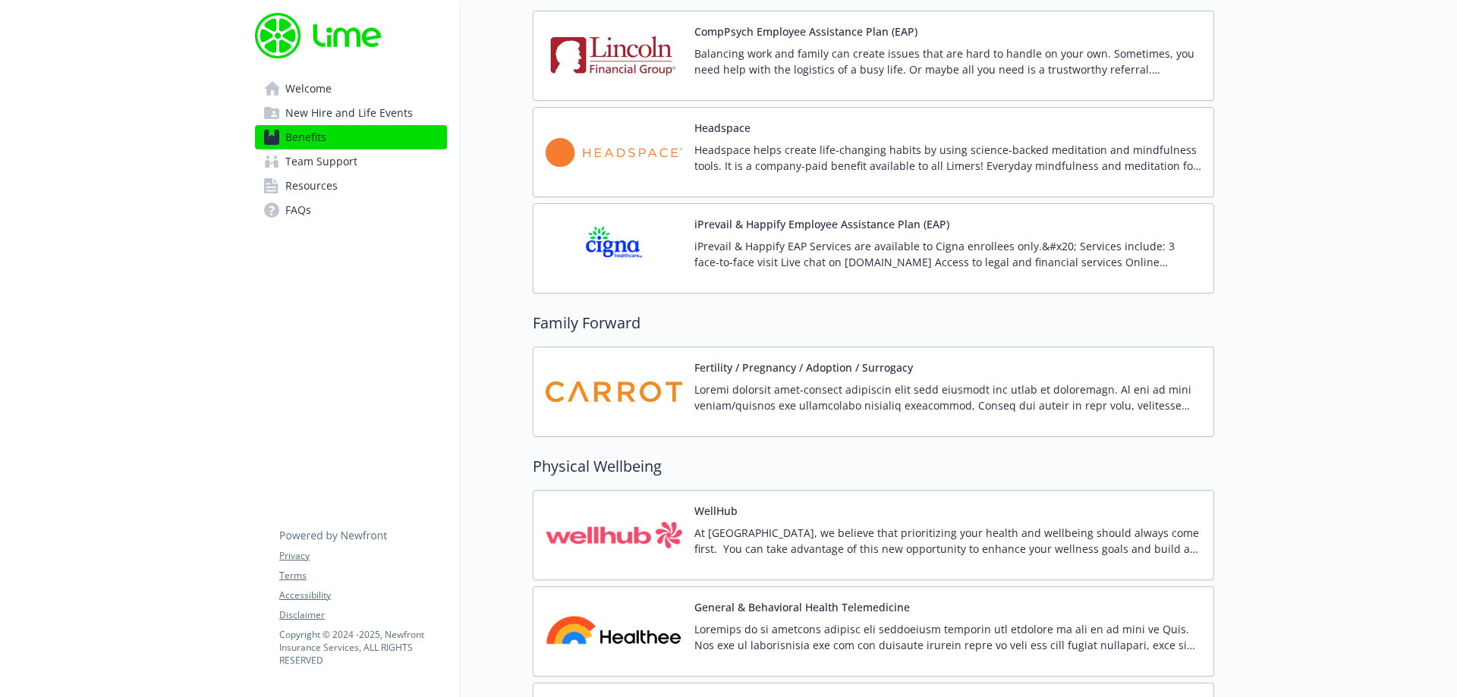
drag, startPoint x: 104, startPoint y: 241, endPoint x: 134, endPoint y: 238, distance: 30.5
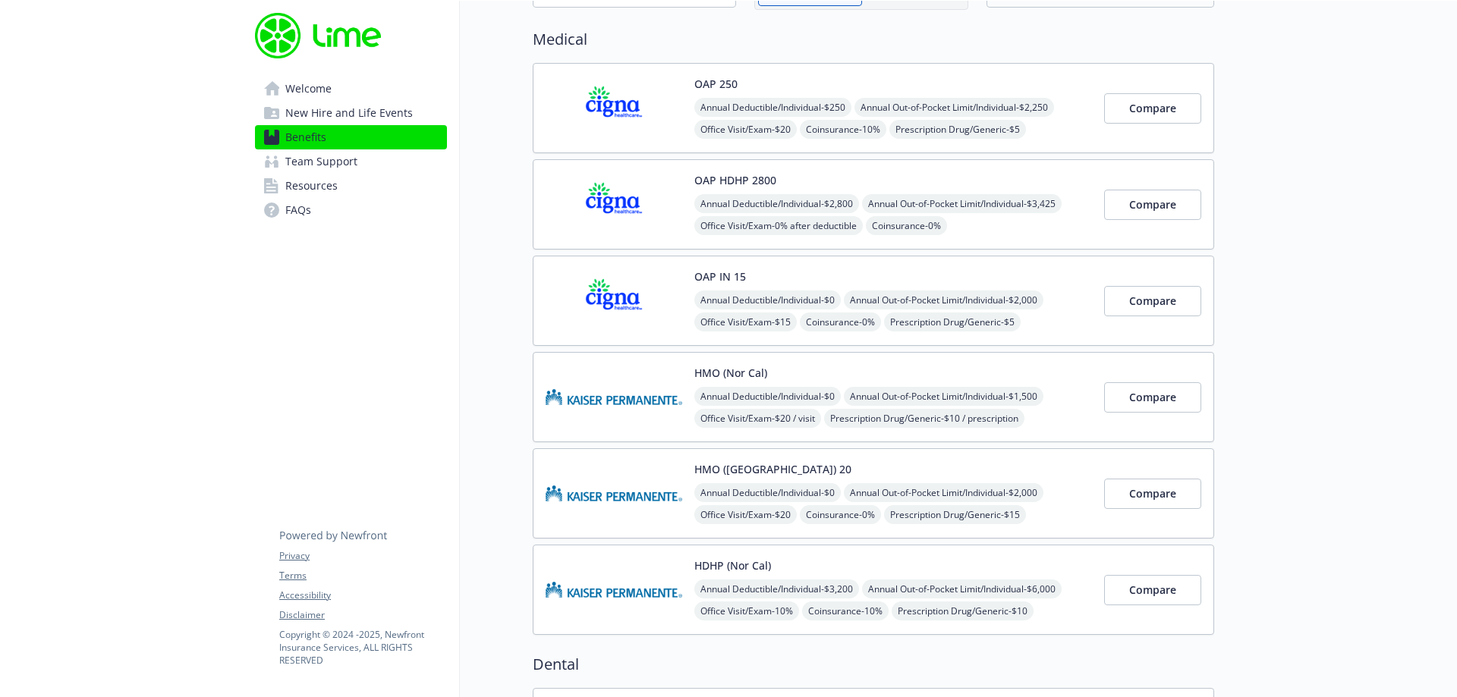
scroll to position [60, 0]
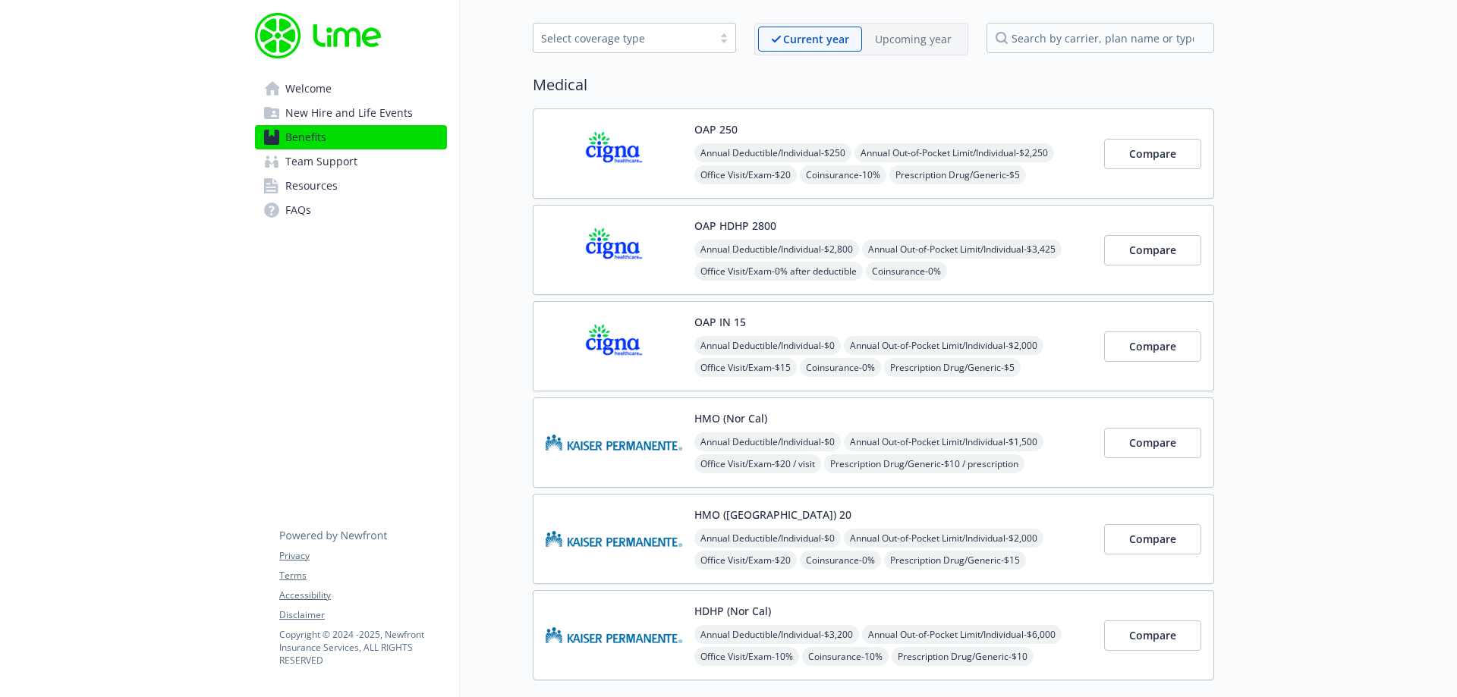
click at [653, 243] on img at bounding box center [614, 250] width 137 height 65
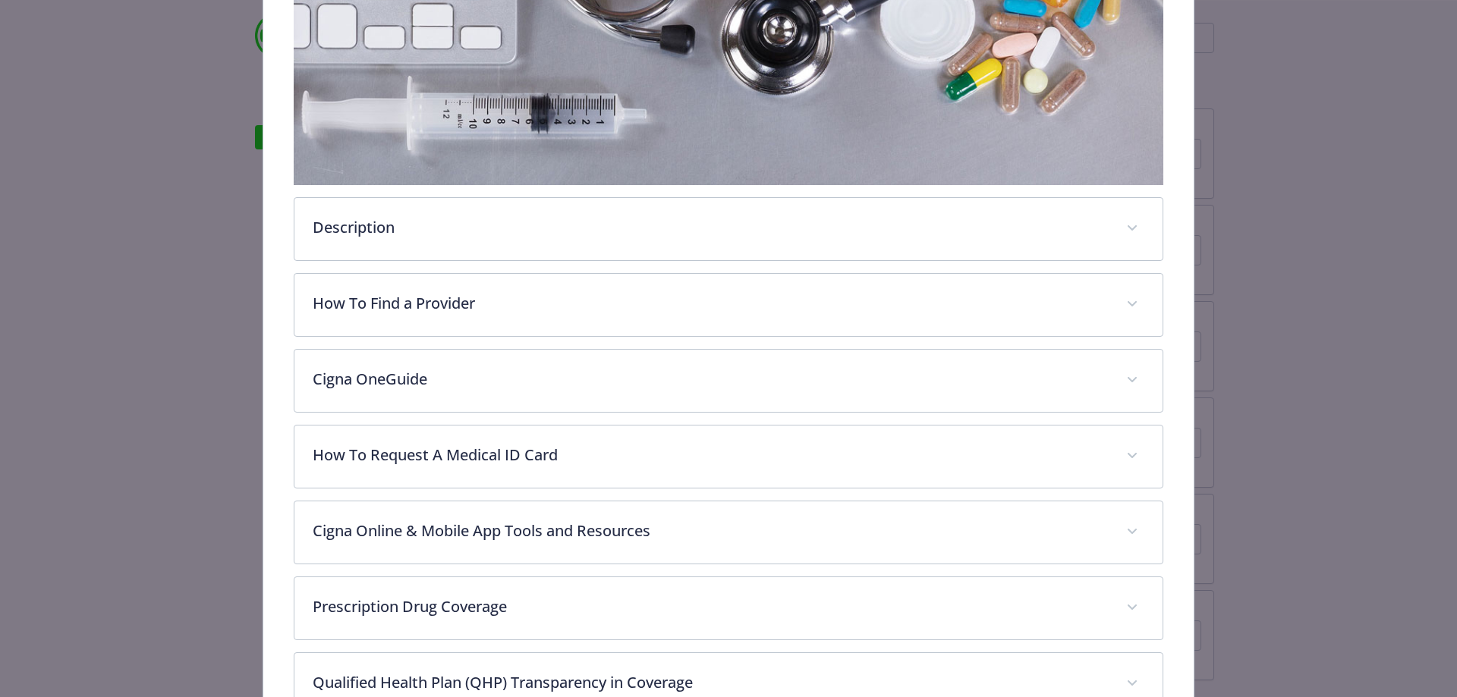
scroll to position [349, 0]
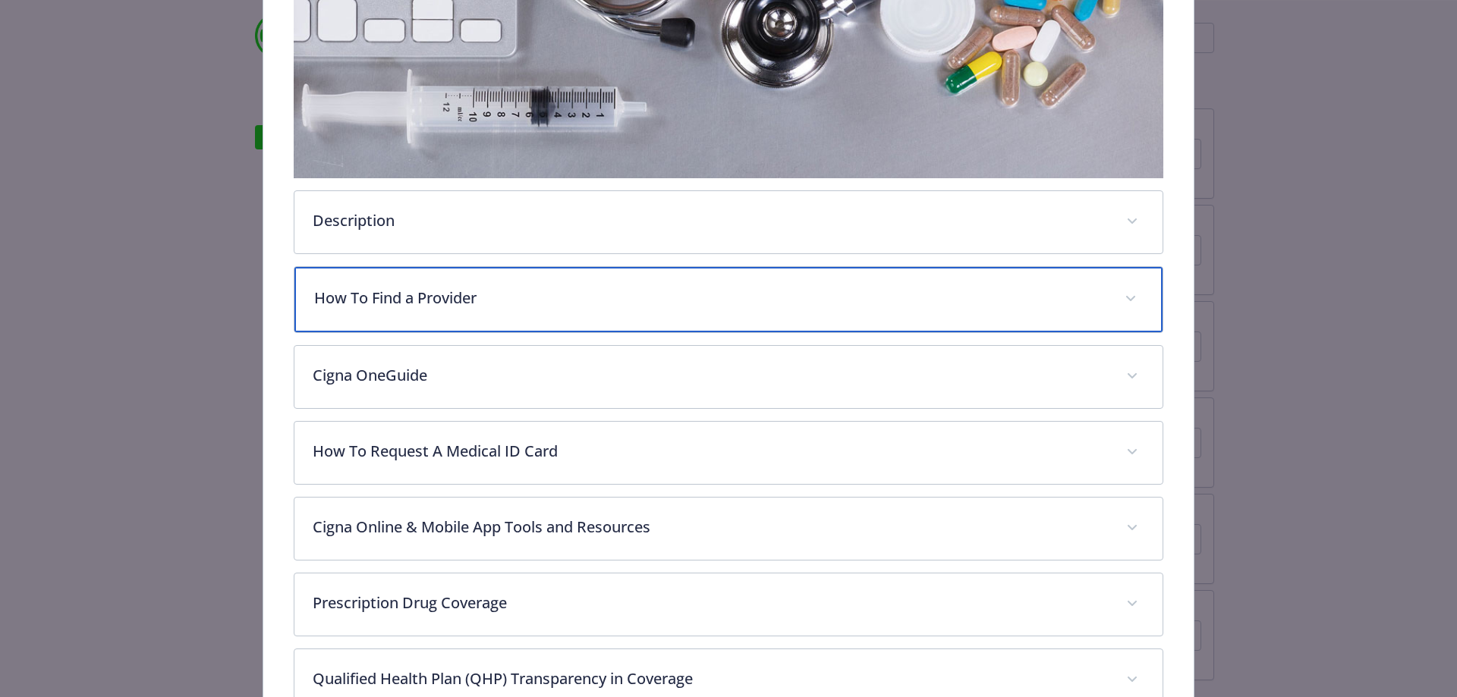
click at [425, 312] on div "How To Find a Provider" at bounding box center [728, 299] width 869 height 65
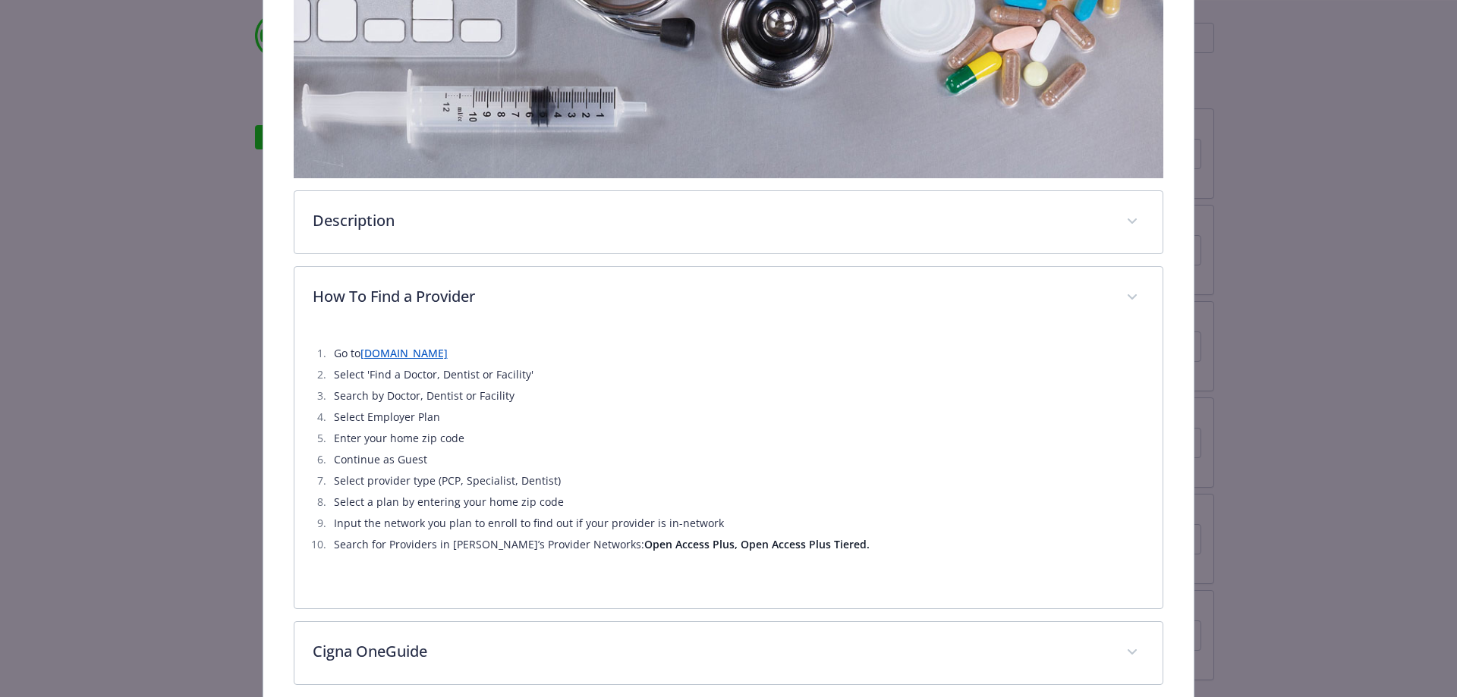
click at [390, 360] on li "Go to [DOMAIN_NAME]" at bounding box center [737, 354] width 816 height 18
click at [379, 349] on link "[DOMAIN_NAME]" at bounding box center [403, 353] width 87 height 14
